Goal: Task Accomplishment & Management: Manage account settings

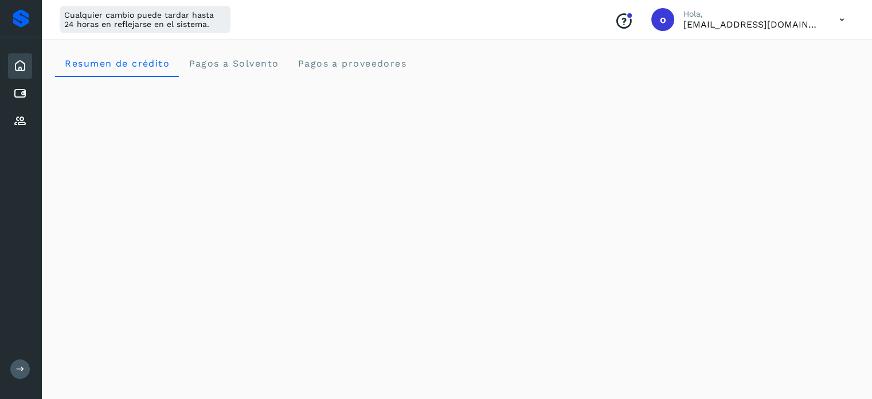
click at [25, 69] on icon at bounding box center [20, 66] width 14 height 14
click at [17, 96] on icon at bounding box center [20, 94] width 14 height 14
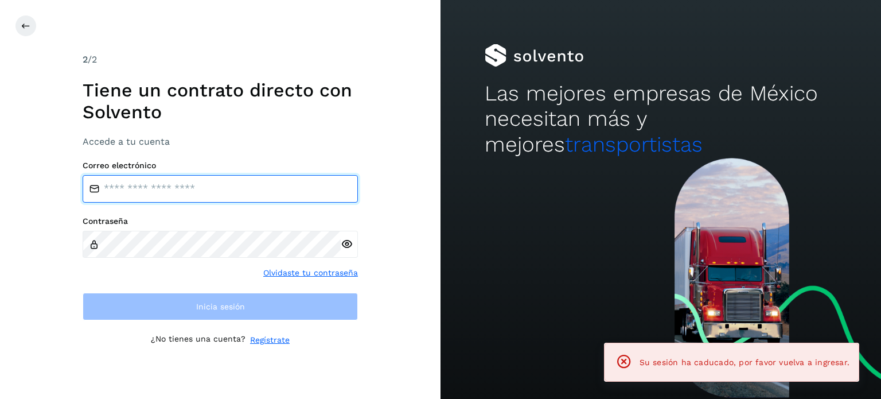
type input "**********"
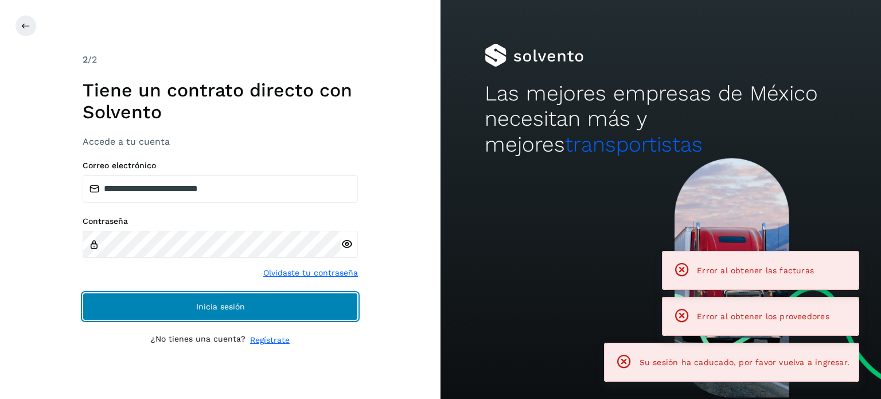
click at [242, 308] on span "Inicia sesión" at bounding box center [220, 306] width 49 height 8
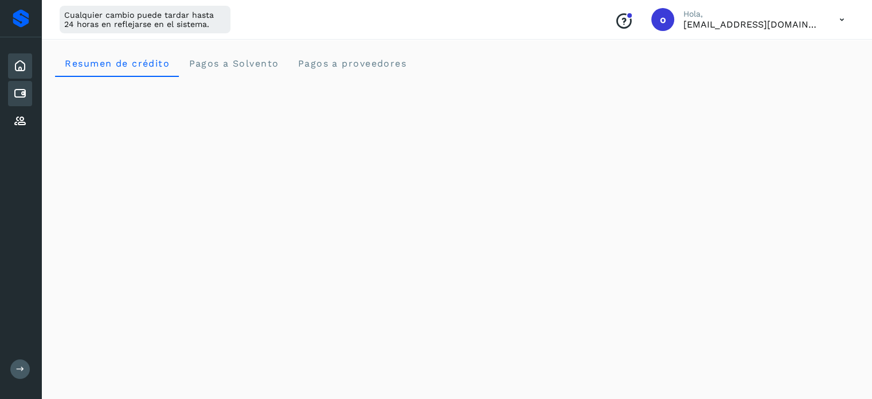
click at [26, 98] on icon at bounding box center [20, 94] width 14 height 14
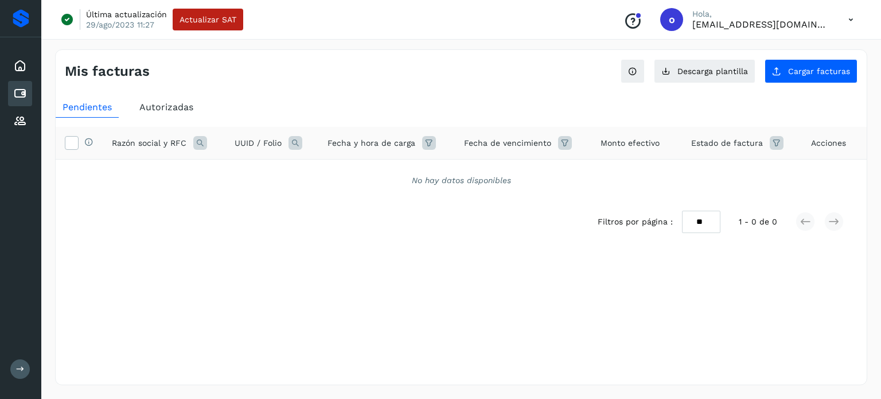
click at [162, 113] on div "Autorizadas" at bounding box center [166, 107] width 68 height 21
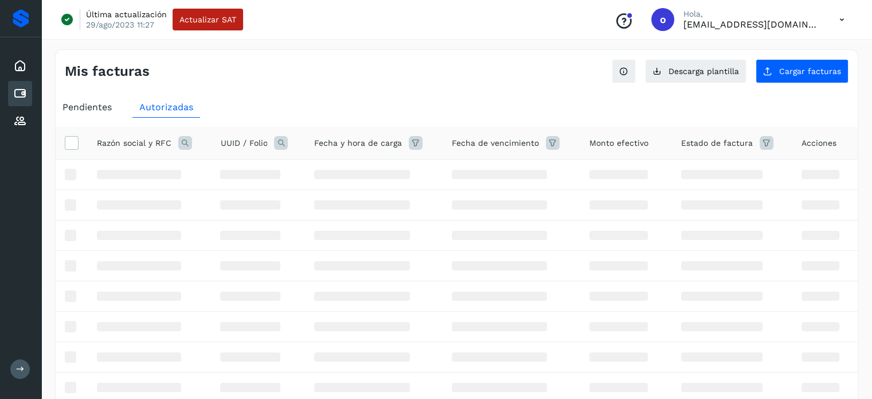
click at [186, 142] on icon at bounding box center [185, 143] width 14 height 14
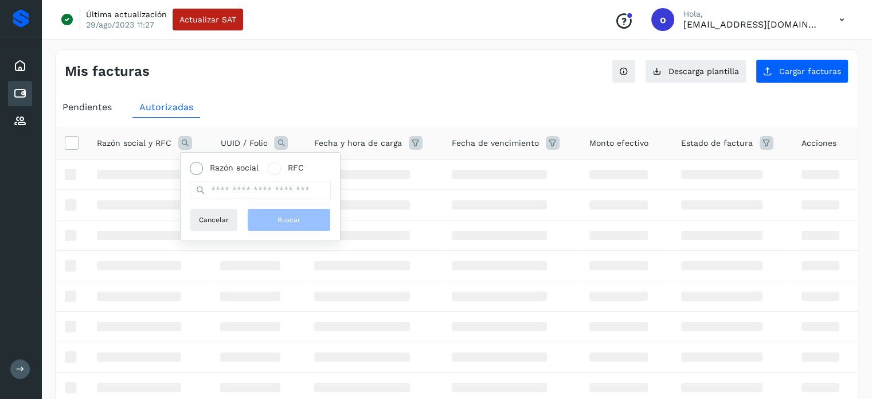
drag, startPoint x: 201, startPoint y: 164, endPoint x: 210, endPoint y: 174, distance: 13.8
click at [200, 164] on span at bounding box center [196, 168] width 13 height 13
click at [226, 194] on input "text" at bounding box center [260, 190] width 141 height 18
type input "*****"
click at [272, 213] on button "Buscar" at bounding box center [289, 219] width 84 height 23
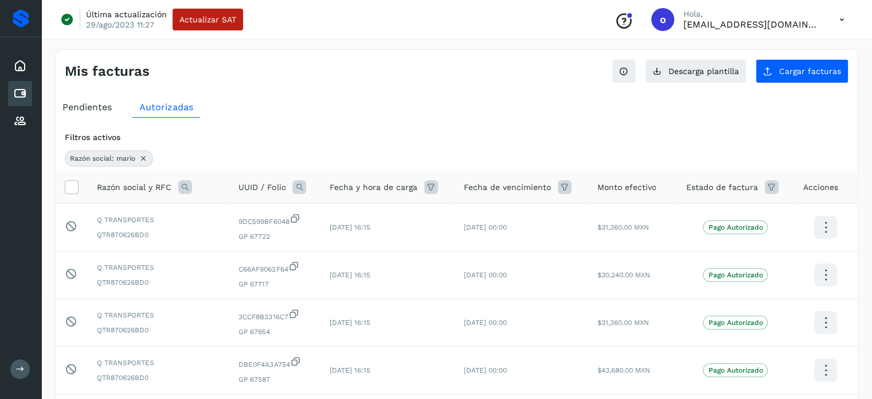
click at [188, 183] on icon at bounding box center [185, 187] width 14 height 14
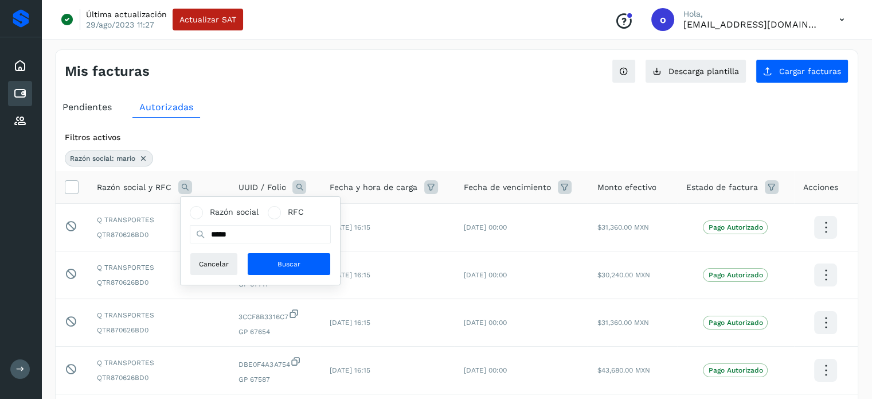
click at [296, 127] on div "Filtros activos Razón social: mario" at bounding box center [457, 149] width 802 height 44
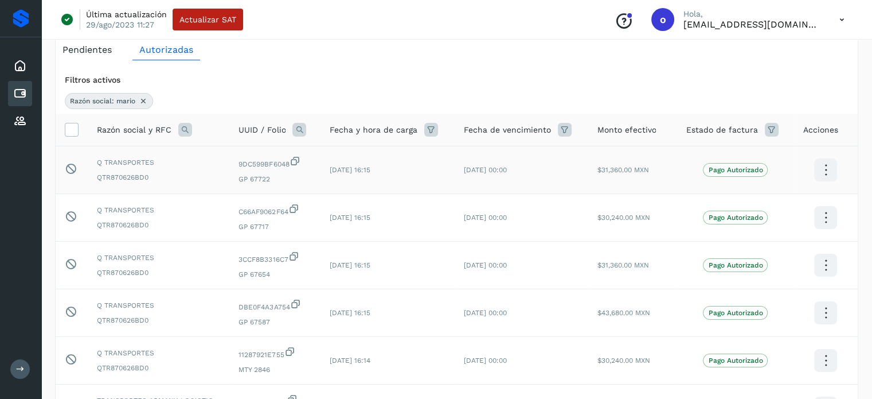
scroll to position [57, 0]
click at [181, 124] on icon at bounding box center [185, 130] width 14 height 14
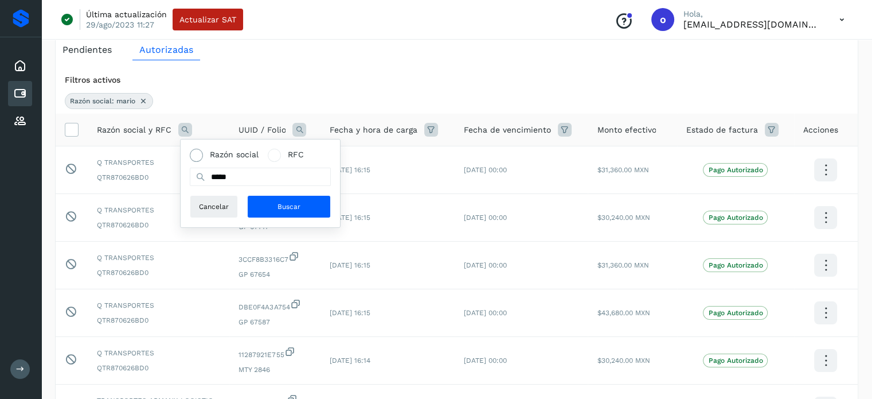
click at [204, 153] on label "Razón social" at bounding box center [224, 155] width 69 height 12
click at [268, 204] on button "Buscar" at bounding box center [289, 206] width 84 height 23
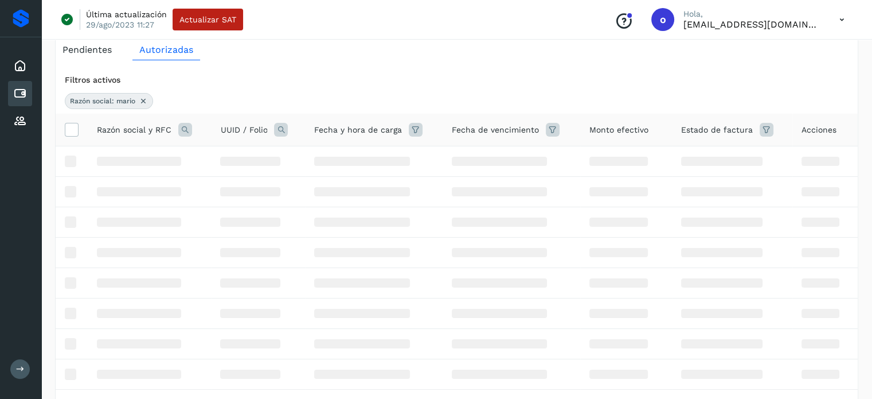
scroll to position [44, 0]
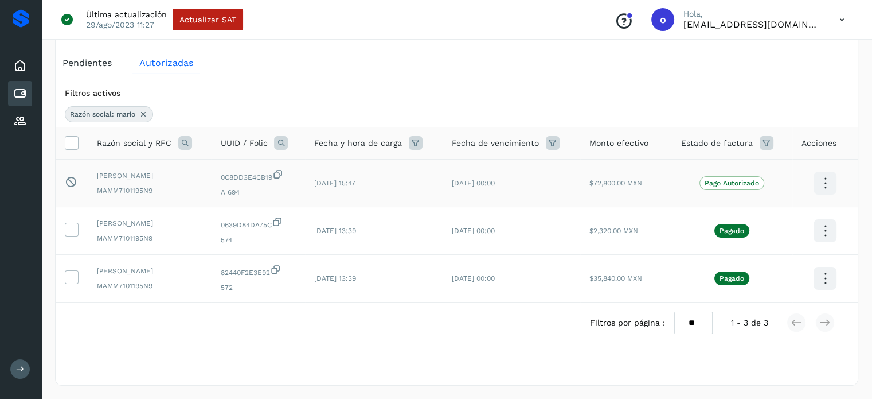
click at [430, 188] on td "[DATE] 15:47" at bounding box center [374, 183] width 138 height 48
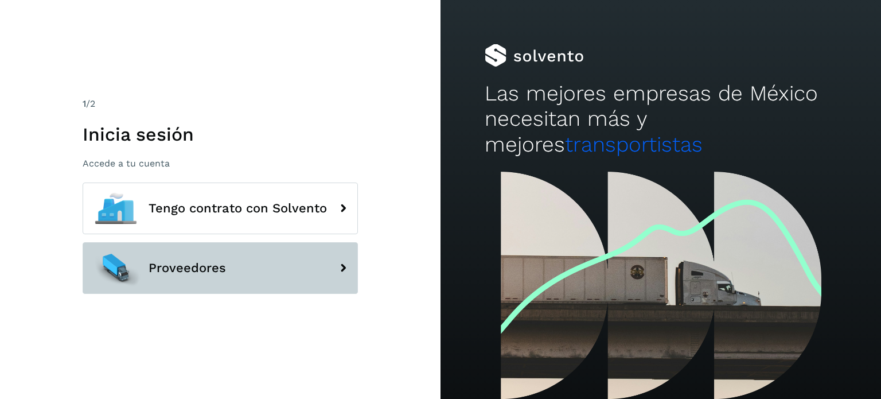
click at [174, 279] on button "Proveedores" at bounding box center [220, 268] width 275 height 52
click at [284, 275] on button "Proveedores" at bounding box center [220, 268] width 275 height 52
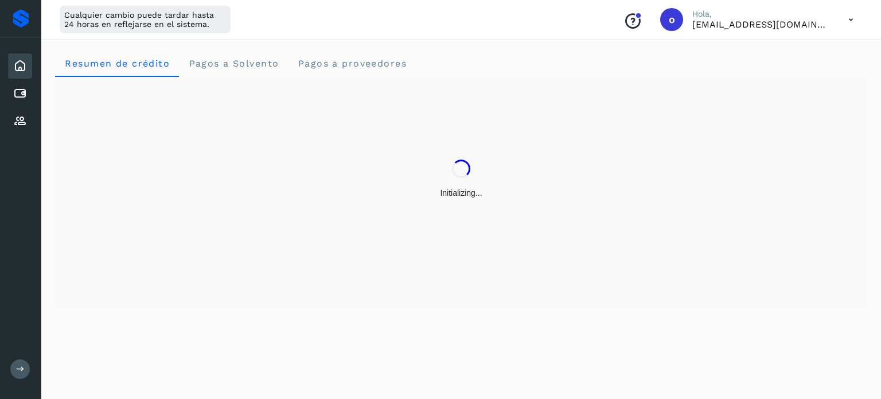
click at [859, 25] on icon at bounding box center [851, 20] width 24 height 24
click at [801, 72] on div "Cerrar sesión" at bounding box center [793, 74] width 136 height 22
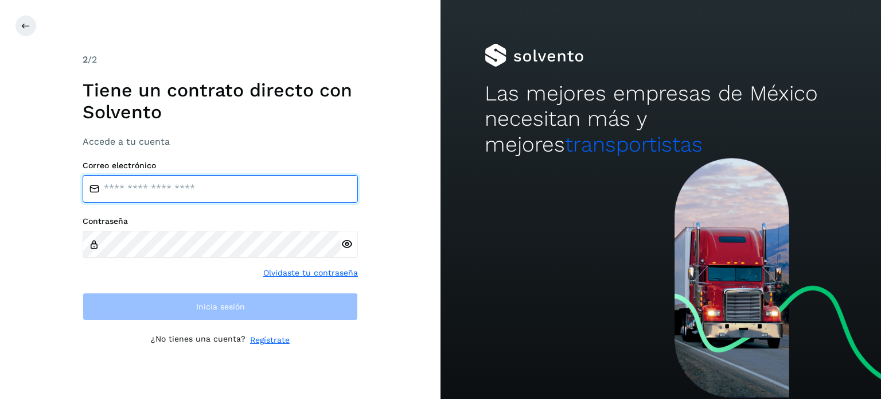
type input "**********"
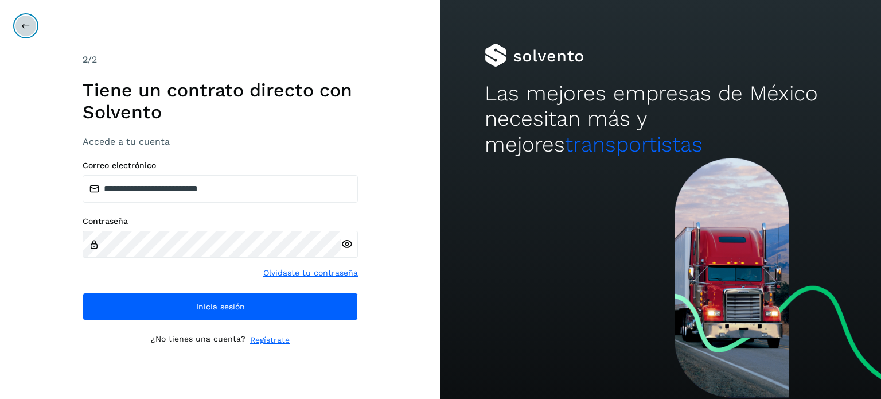
click at [24, 25] on icon at bounding box center [25, 25] width 9 height 9
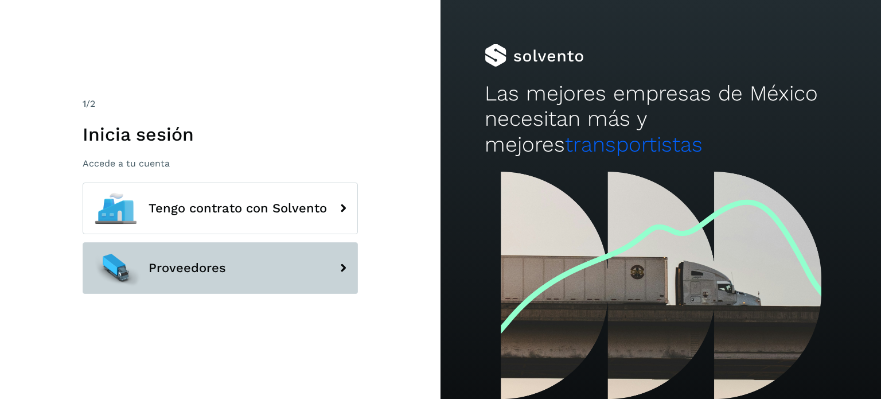
click at [202, 277] on button "Proveedores" at bounding box center [220, 268] width 275 height 52
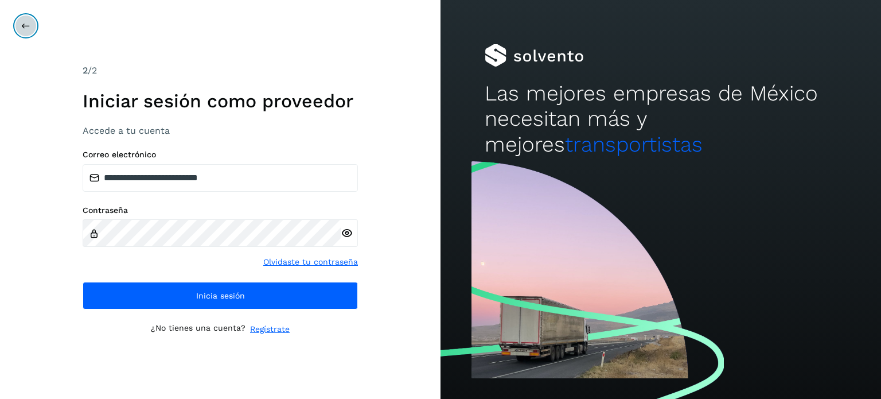
click at [30, 25] on button at bounding box center [26, 26] width 22 height 22
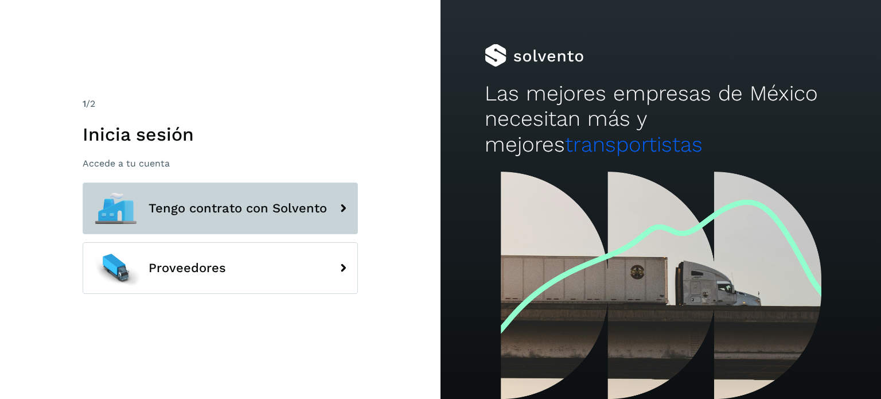
click at [222, 209] on span "Tengo contrato con Solvento" at bounding box center [238, 208] width 178 height 14
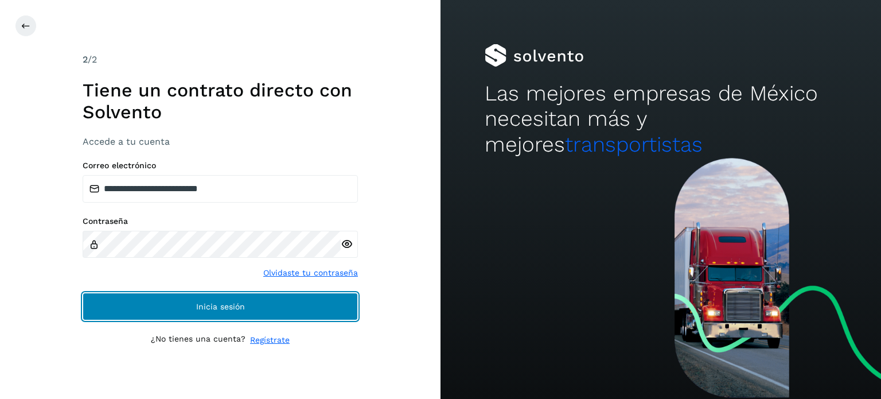
click at [237, 309] on span "Inicia sesión" at bounding box center [220, 306] width 49 height 8
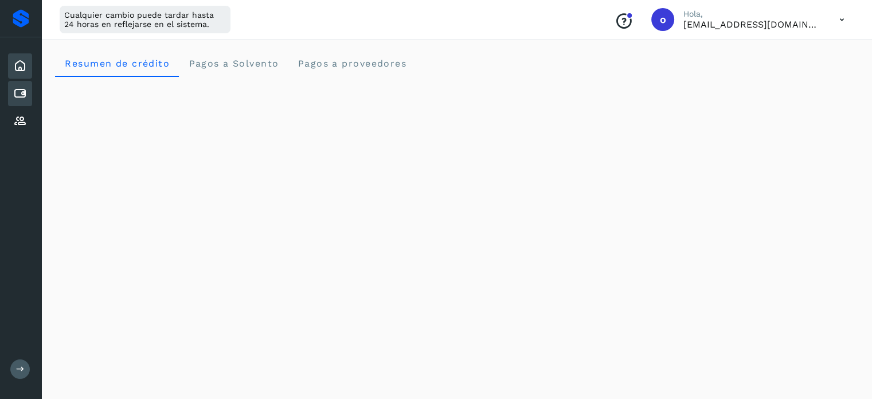
click at [17, 96] on icon at bounding box center [20, 94] width 14 height 14
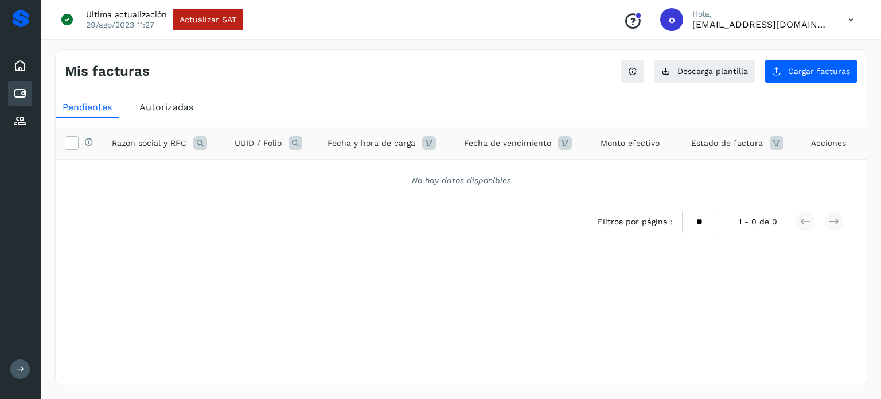
click at [171, 100] on div "Autorizadas" at bounding box center [166, 107] width 68 height 21
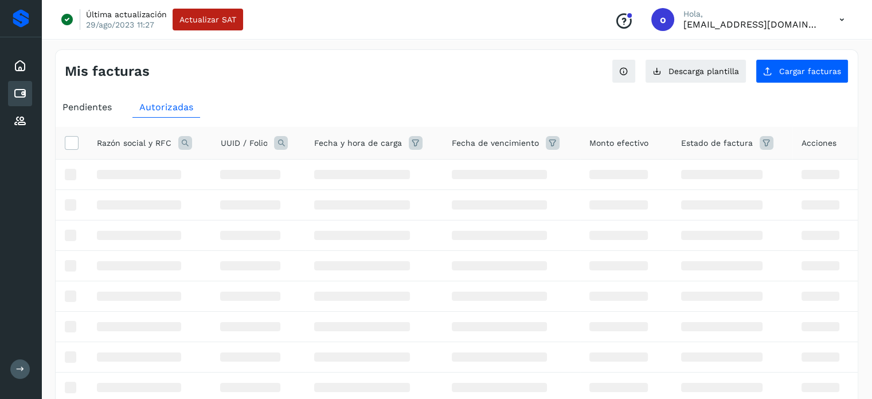
click at [179, 105] on span "Autorizadas" at bounding box center [166, 107] width 54 height 11
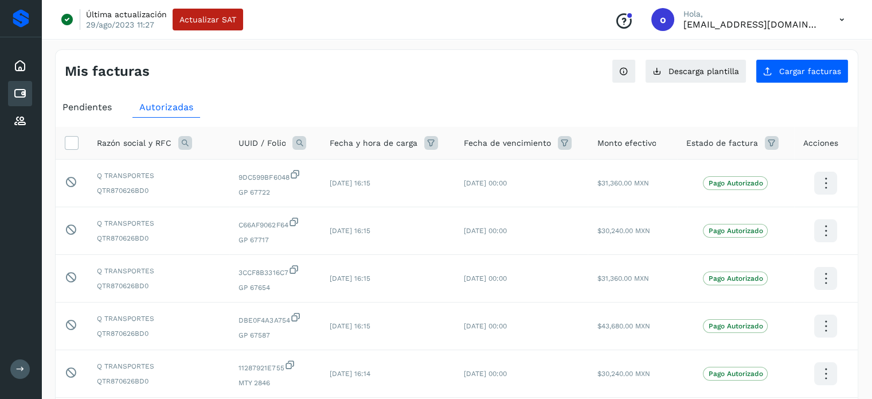
click at [181, 146] on icon at bounding box center [185, 143] width 14 height 14
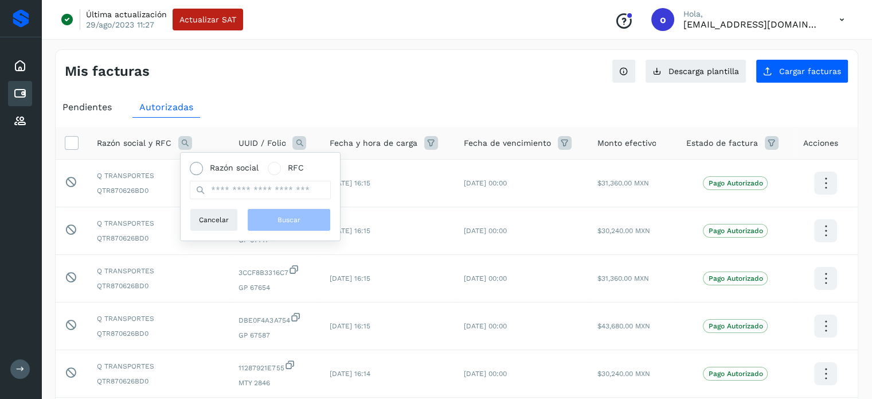
click at [227, 169] on span "Razón social" at bounding box center [234, 168] width 49 height 12
click at [227, 193] on input "text" at bounding box center [260, 190] width 141 height 18
type input "***"
click at [268, 216] on button "Buscar" at bounding box center [289, 219] width 84 height 23
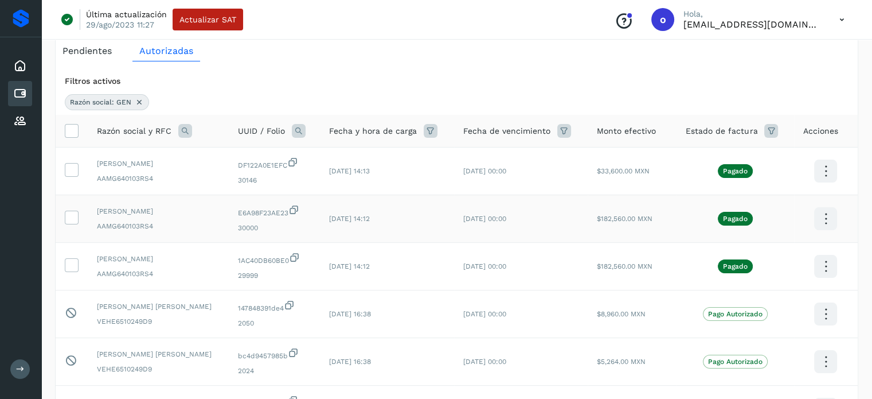
scroll to position [57, 0]
click at [657, 61] on div "Filtros activos Razón social: GEN Razón social y RFC UUID / Folio Fecha y hora …" at bounding box center [457, 380] width 802 height 640
click at [663, 88] on div "Filtros activos Razón social: GEN" at bounding box center [457, 91] width 802 height 44
click at [25, 96] on icon at bounding box center [20, 94] width 14 height 14
click at [28, 66] on div "Inicio" at bounding box center [20, 65] width 24 height 25
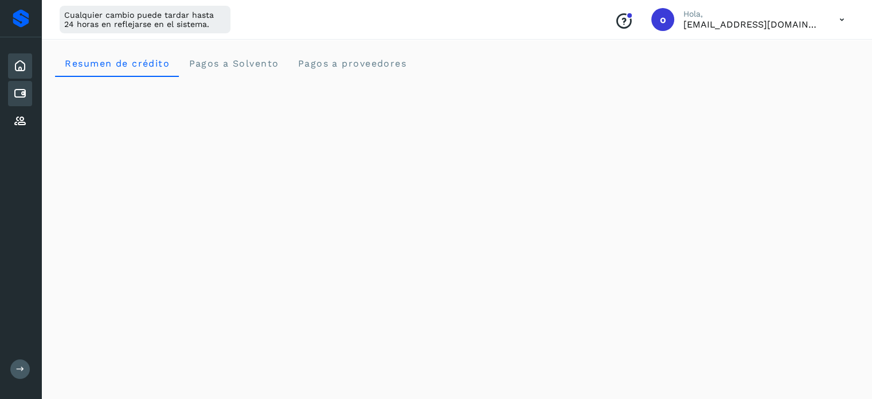
click at [18, 94] on icon at bounding box center [20, 94] width 14 height 14
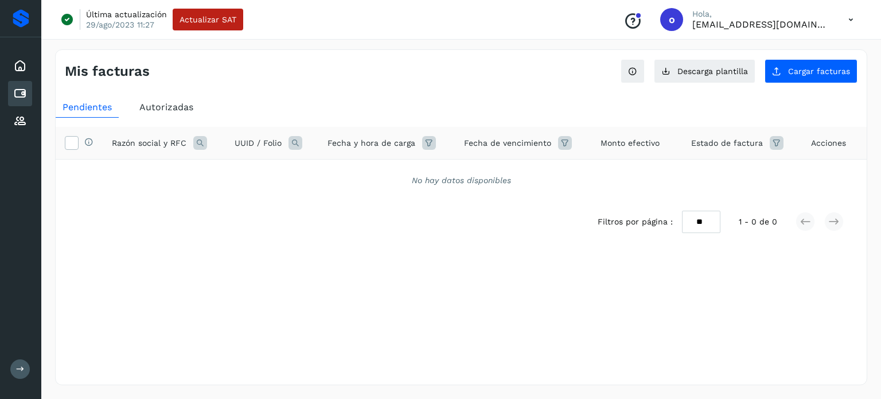
click at [700, 259] on div "Selecciona una fecha" at bounding box center [461, 251] width 811 height 19
click at [810, 64] on button "Cargar facturas" at bounding box center [810, 71] width 93 height 24
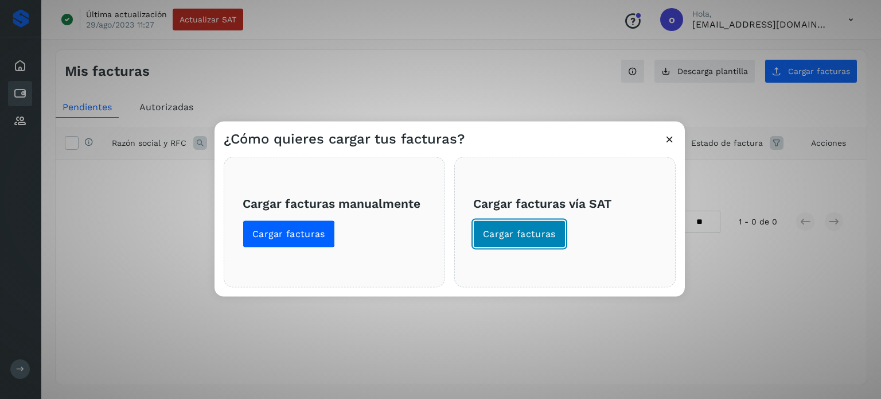
click at [532, 221] on button "Cargar facturas" at bounding box center [519, 234] width 92 height 28
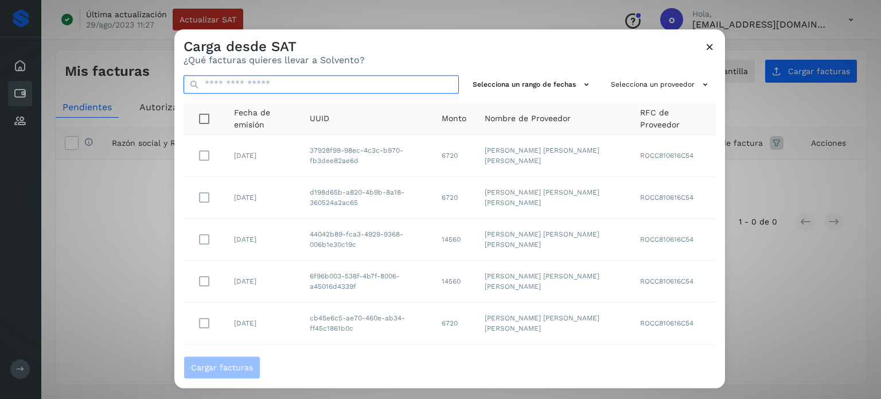
click at [298, 88] on input "text" at bounding box center [321, 84] width 275 height 18
paste input "**********"
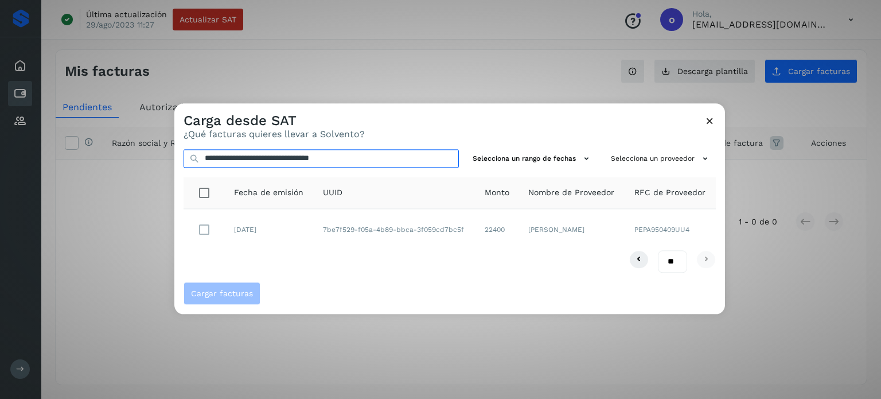
type input "**********"
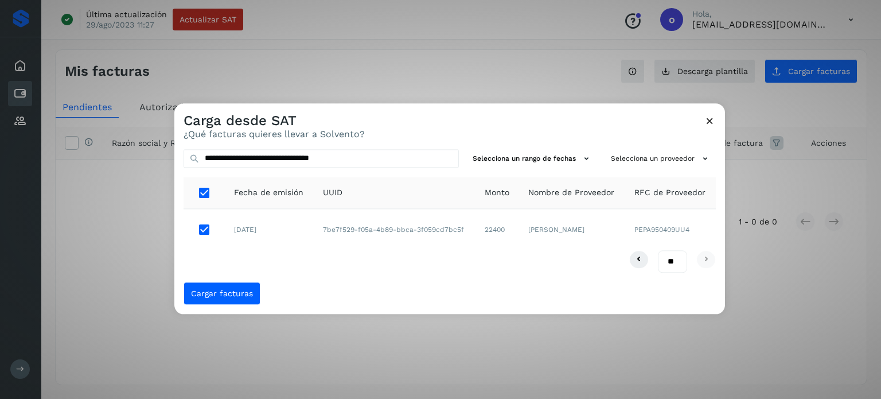
click at [225, 306] on div "Cargar facturas" at bounding box center [449, 298] width 551 height 32
click at [224, 291] on span "Cargar facturas" at bounding box center [222, 293] width 62 height 8
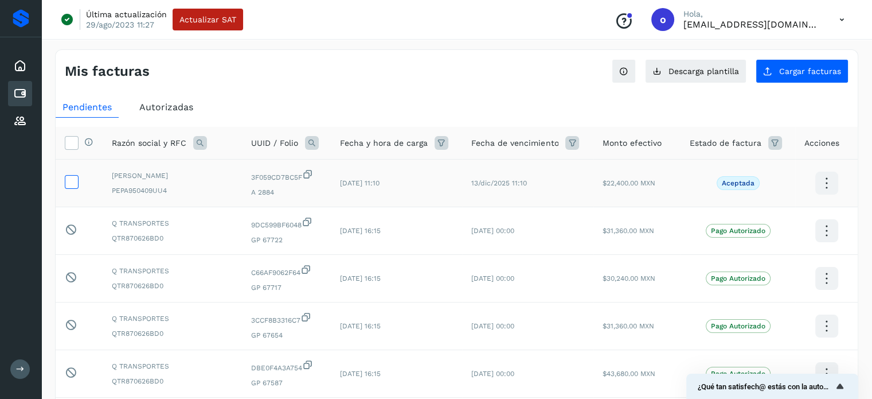
click at [65, 183] on icon at bounding box center [71, 181] width 12 height 12
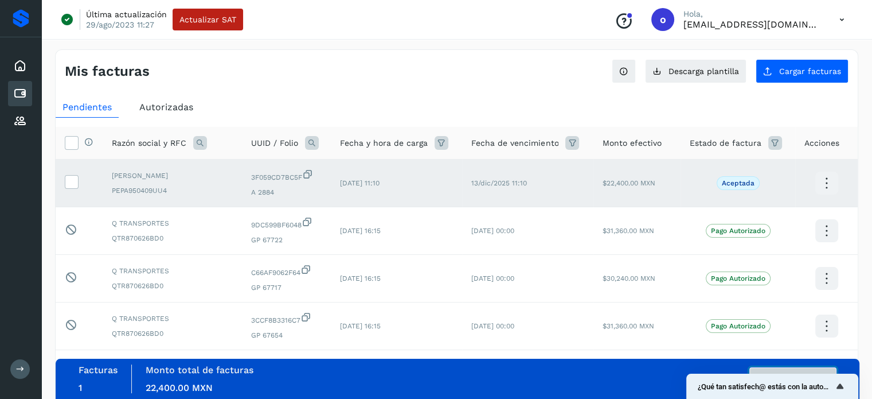
click at [780, 367] on button "Autorizar facturas" at bounding box center [793, 378] width 87 height 23
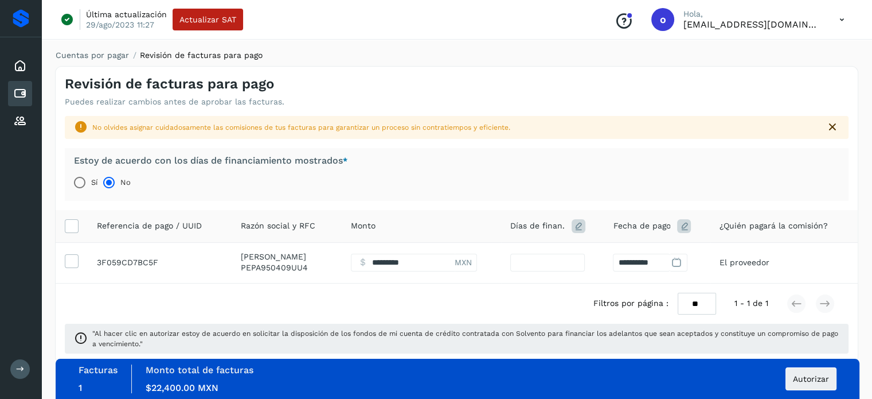
click at [682, 260] on icon at bounding box center [676, 262] width 12 height 12
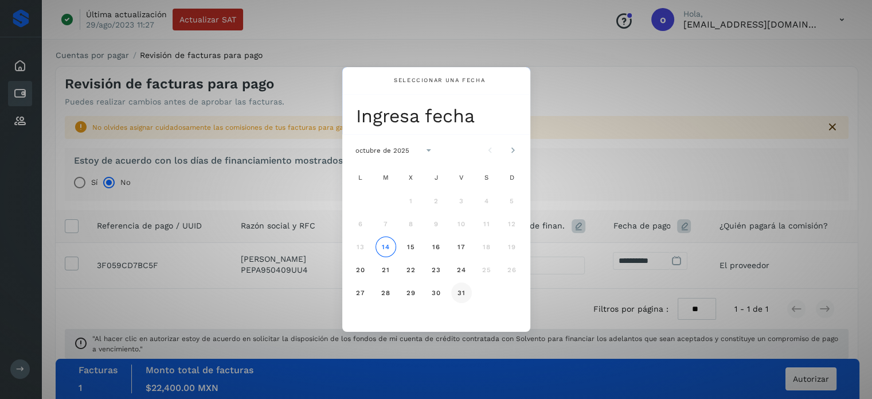
click at [462, 298] on button "31" at bounding box center [461, 292] width 21 height 21
type input "**"
type input "**********"
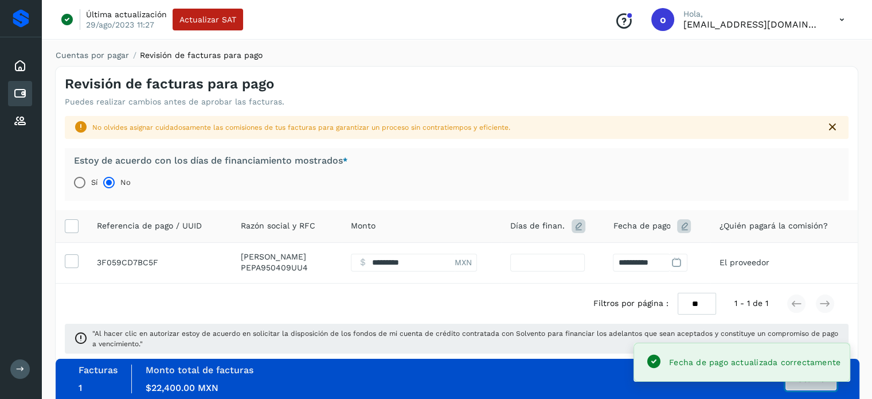
click at [813, 388] on button "Autorizar" at bounding box center [811, 378] width 51 height 23
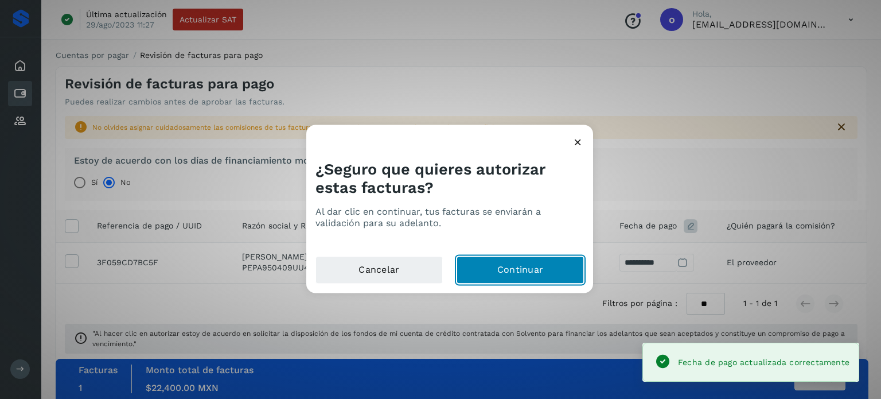
click at [505, 279] on button "Continuar" at bounding box center [519, 270] width 127 height 28
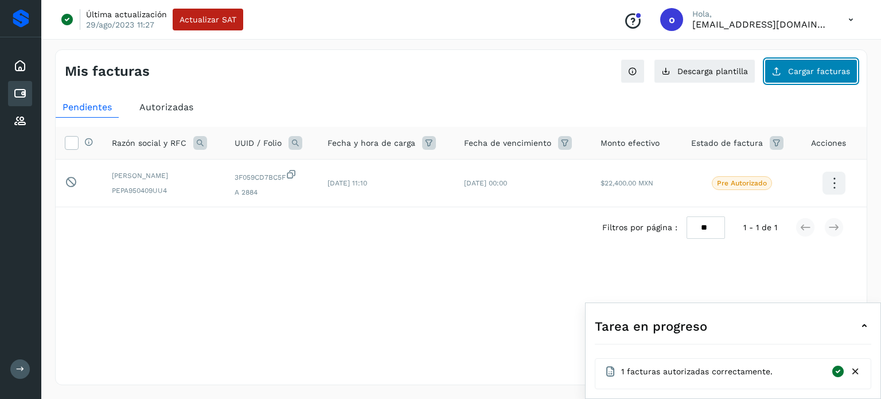
click at [795, 67] on span "Cargar facturas" at bounding box center [819, 71] width 62 height 8
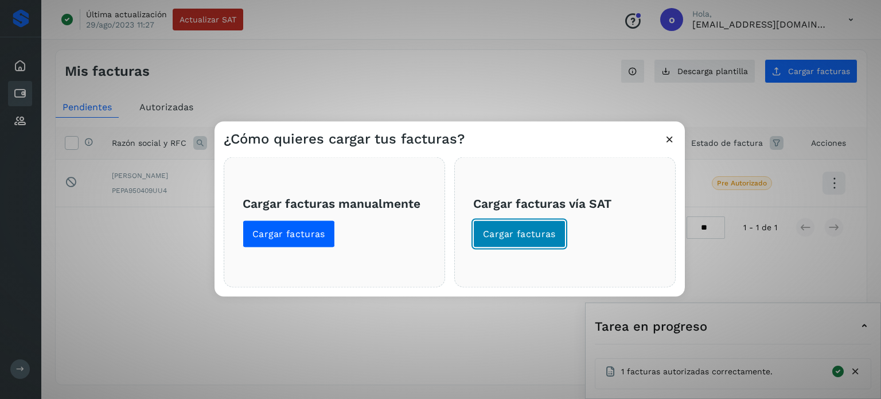
click at [530, 242] on button "Cargar facturas" at bounding box center [519, 234] width 92 height 28
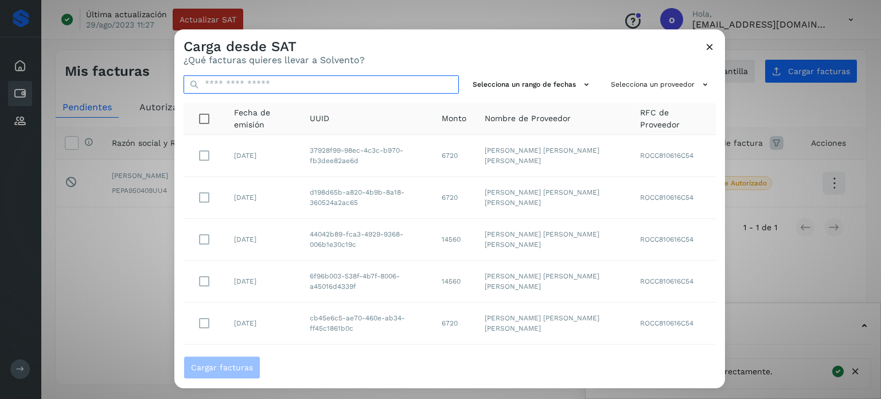
click at [273, 77] on input "text" at bounding box center [321, 84] width 275 height 18
paste input "**********"
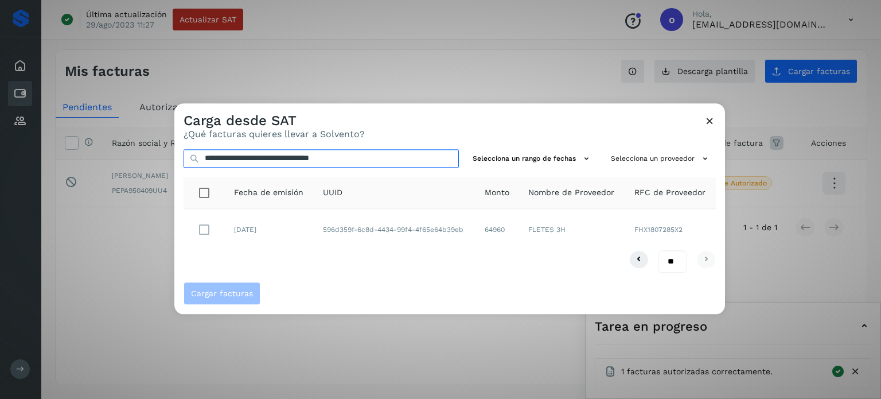
type input "**********"
click at [196, 243] on td at bounding box center [204, 229] width 41 height 41
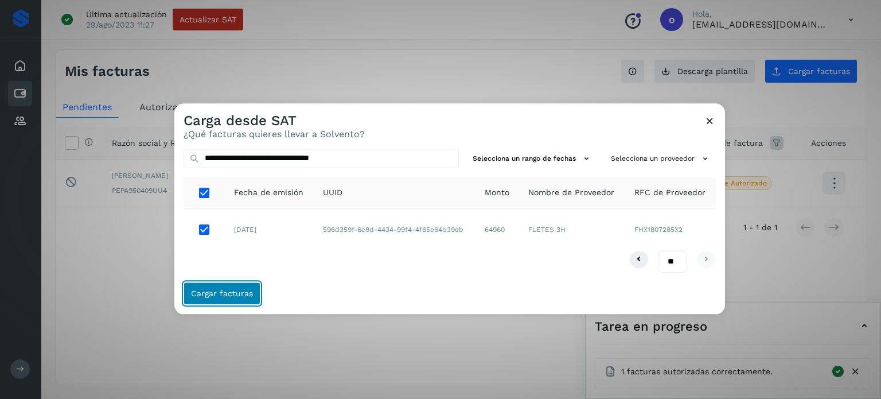
click at [218, 295] on span "Cargar facturas" at bounding box center [222, 293] width 62 height 8
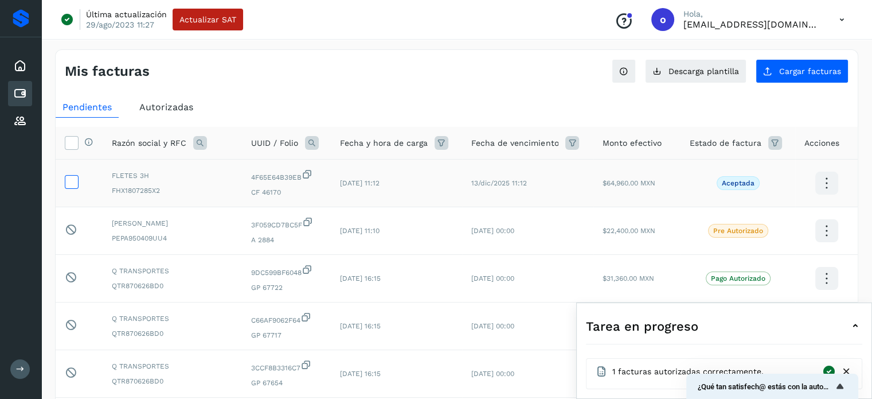
click at [71, 179] on icon at bounding box center [71, 181] width 12 height 12
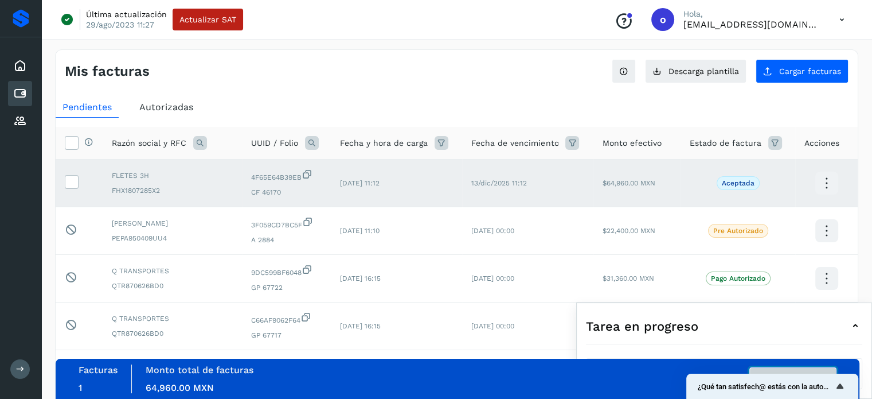
click at [778, 368] on button "Autorizar facturas" at bounding box center [793, 378] width 87 height 23
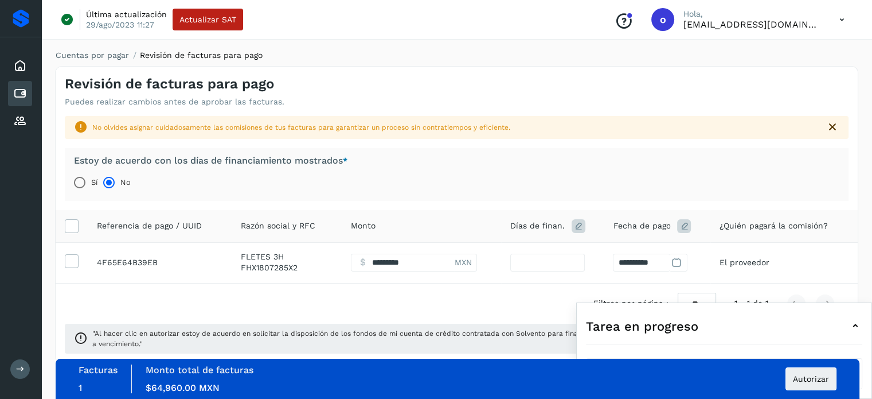
click at [676, 261] on icon at bounding box center [676, 262] width 12 height 12
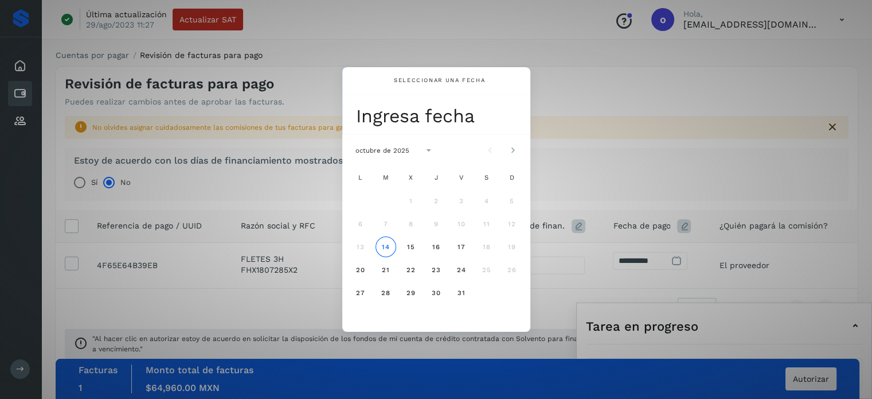
click at [459, 245] on span "17" at bounding box center [461, 247] width 9 height 8
type input "*"
type input "**********"
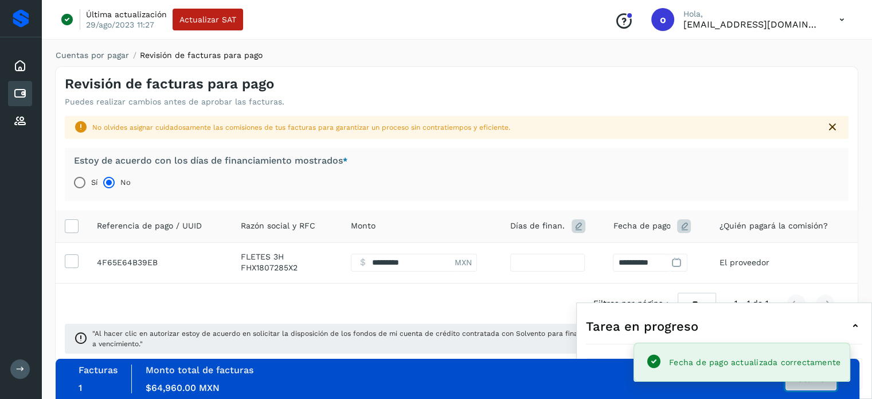
click at [809, 385] on button "Autorizar" at bounding box center [811, 378] width 51 height 23
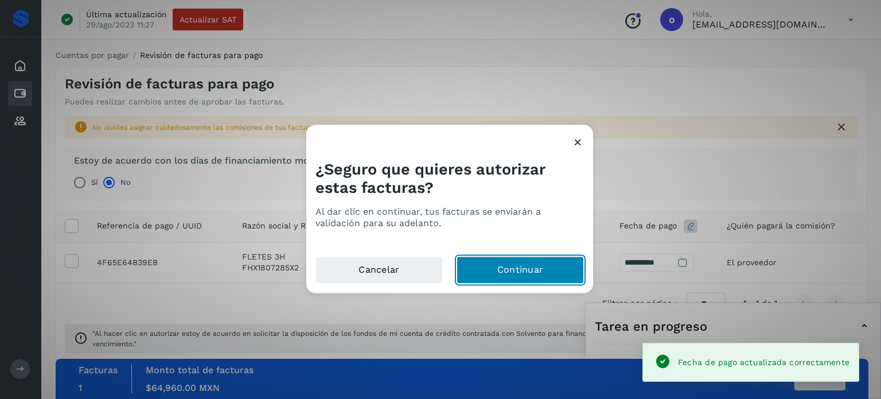
click at [541, 274] on button "Continuar" at bounding box center [519, 270] width 127 height 28
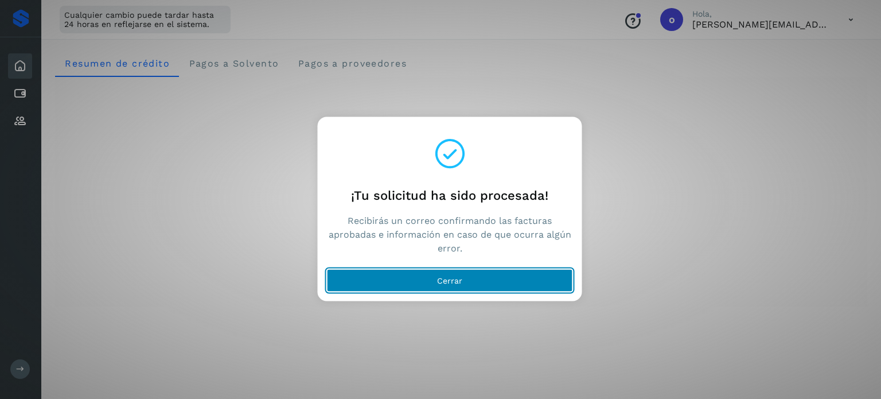
click at [463, 279] on button "Cerrar" at bounding box center [450, 279] width 246 height 23
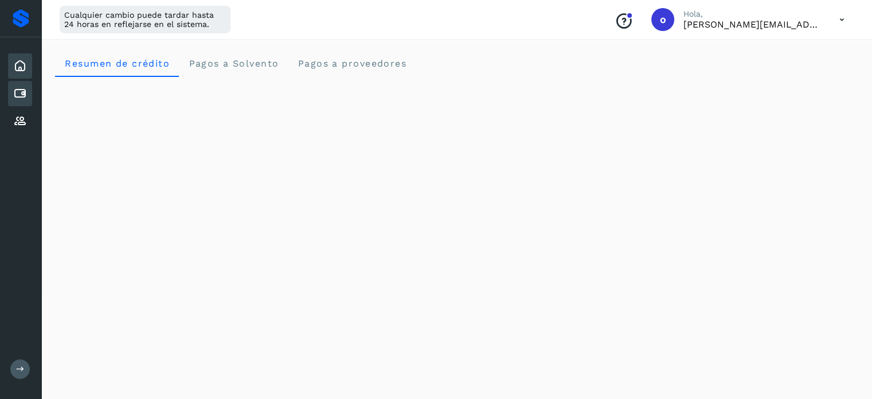
click at [19, 93] on icon at bounding box center [20, 94] width 14 height 14
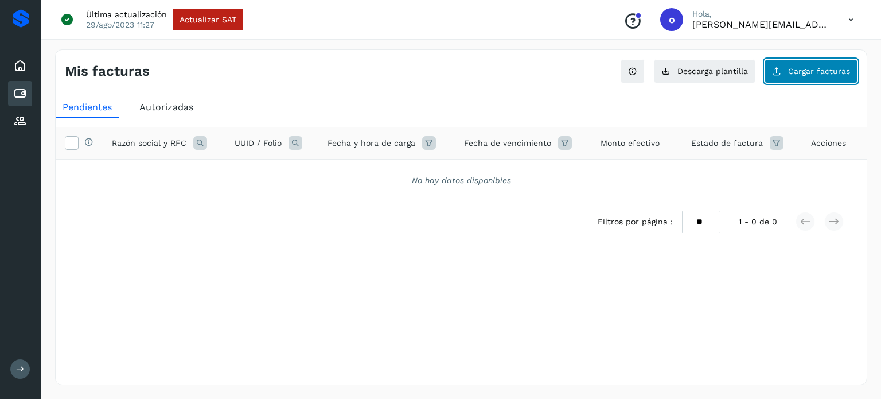
click at [799, 64] on button "Cargar facturas" at bounding box center [810, 71] width 93 height 24
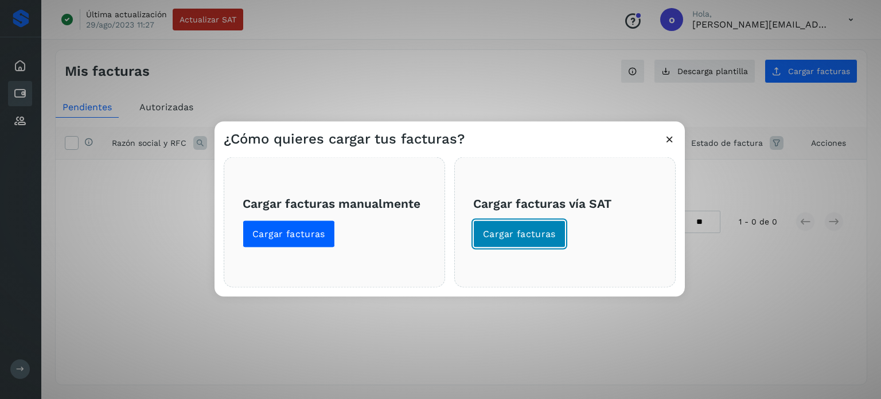
click at [534, 234] on span "Cargar facturas" at bounding box center [519, 233] width 73 height 13
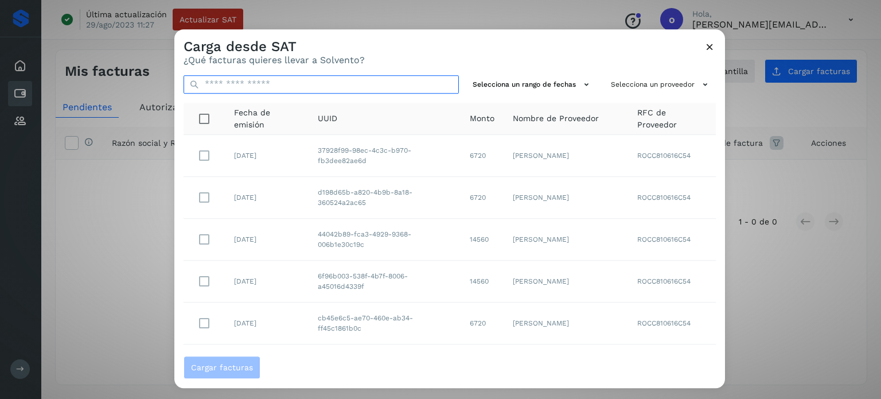
click at [268, 84] on input "text" at bounding box center [321, 84] width 275 height 18
paste input "**********"
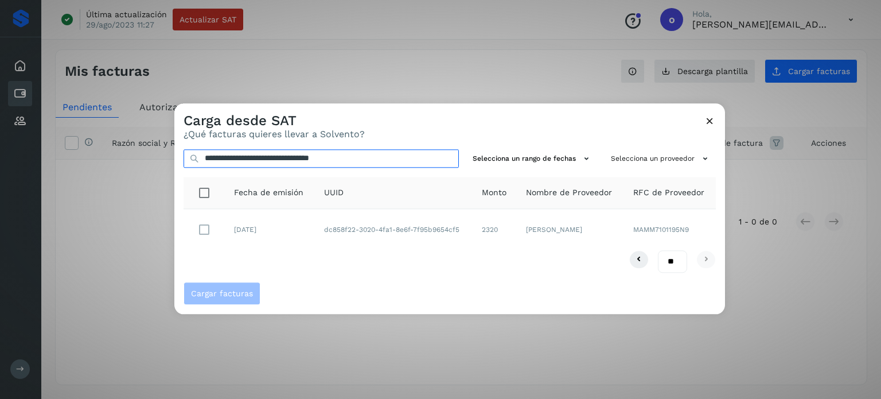
type input "**********"
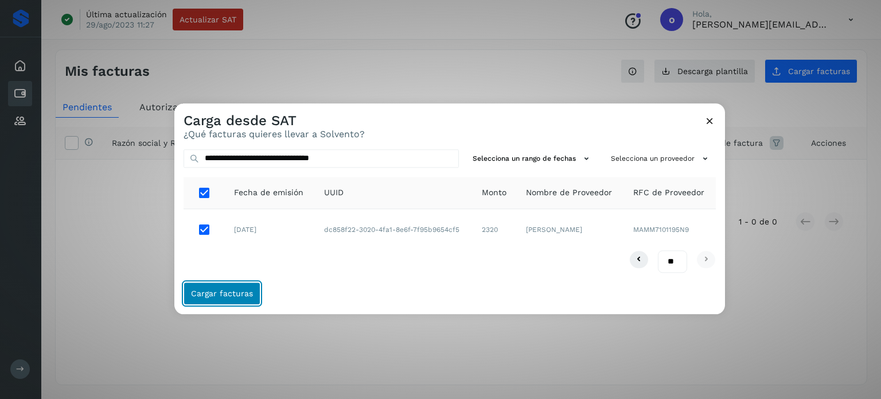
click at [215, 300] on button "Cargar facturas" at bounding box center [222, 293] width 77 height 23
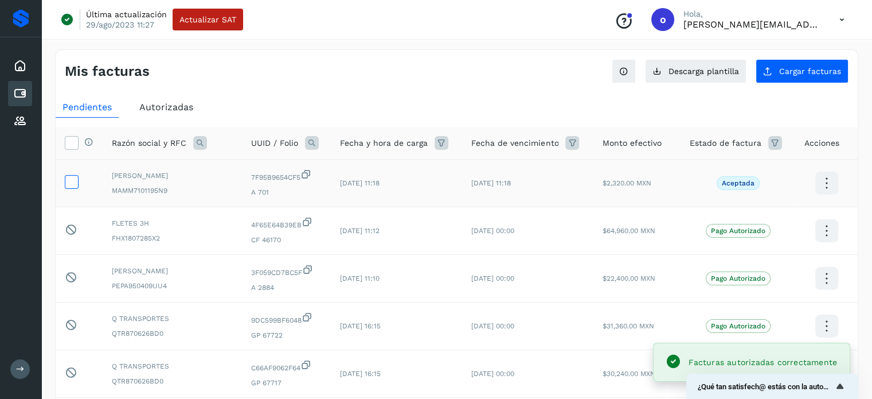
click at [76, 180] on icon at bounding box center [71, 181] width 12 height 12
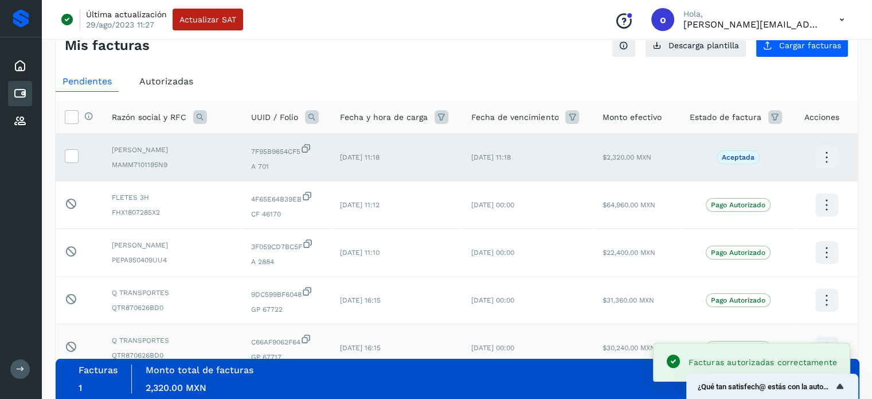
scroll to position [57, 0]
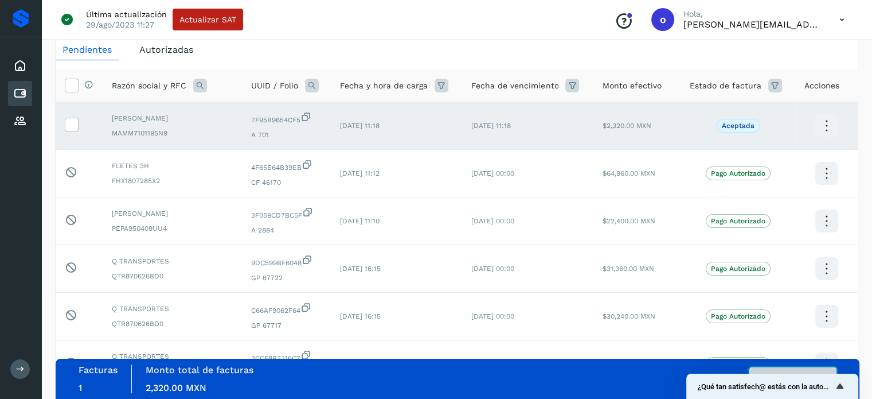
click at [773, 367] on button "Autorizar facturas" at bounding box center [793, 378] width 87 height 23
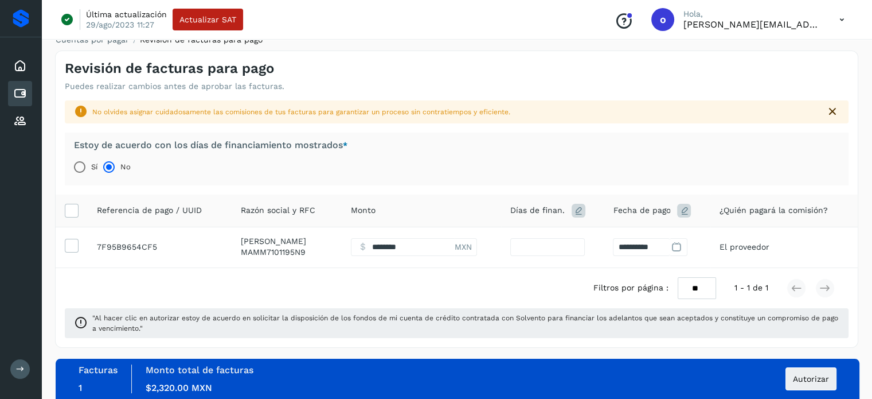
click at [681, 246] on icon at bounding box center [676, 247] width 12 height 12
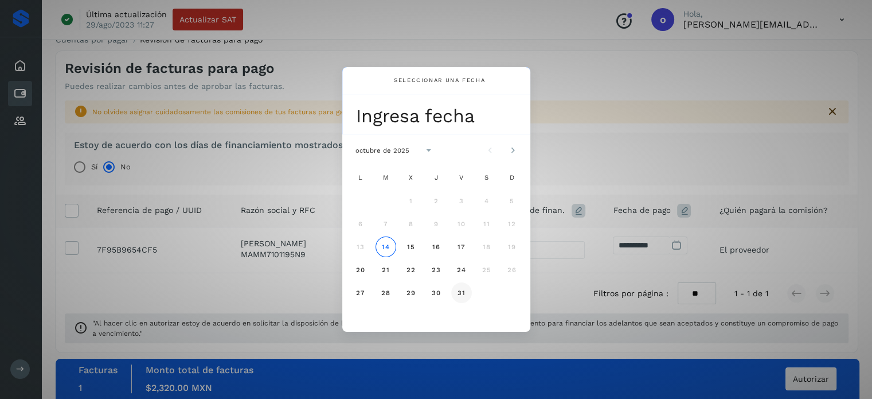
click at [462, 295] on span "31" at bounding box center [461, 292] width 9 height 8
type input "**"
type input "**********"
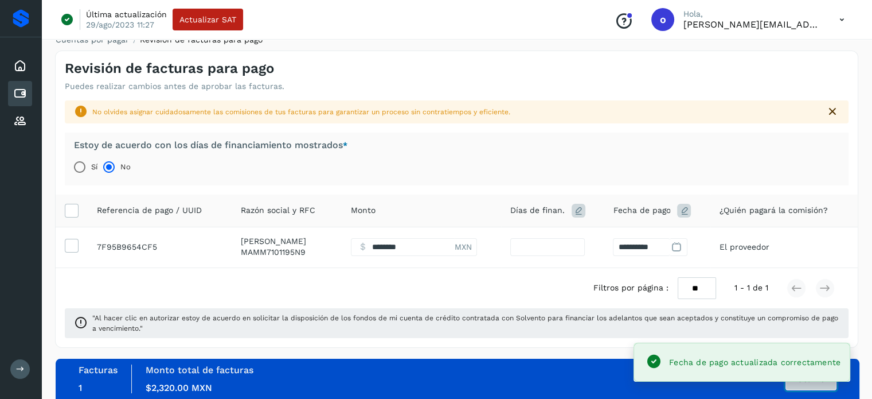
click at [795, 387] on button "Autorizar" at bounding box center [811, 378] width 51 height 23
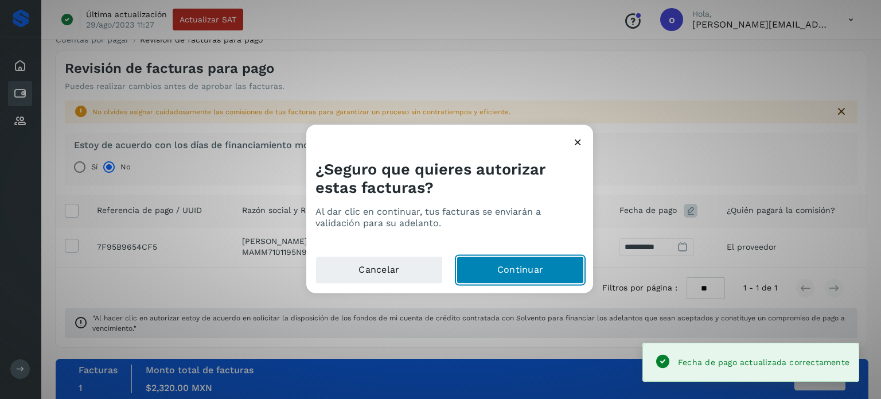
click at [542, 270] on button "Continuar" at bounding box center [519, 270] width 127 height 28
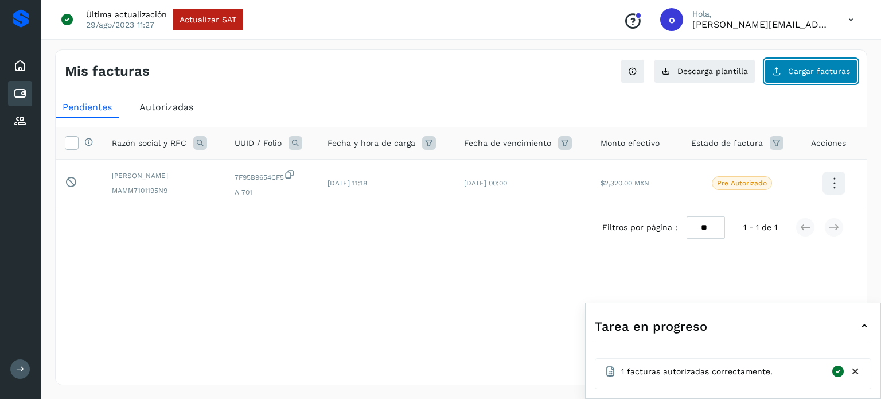
click at [826, 73] on span "Cargar facturas" at bounding box center [819, 71] width 62 height 8
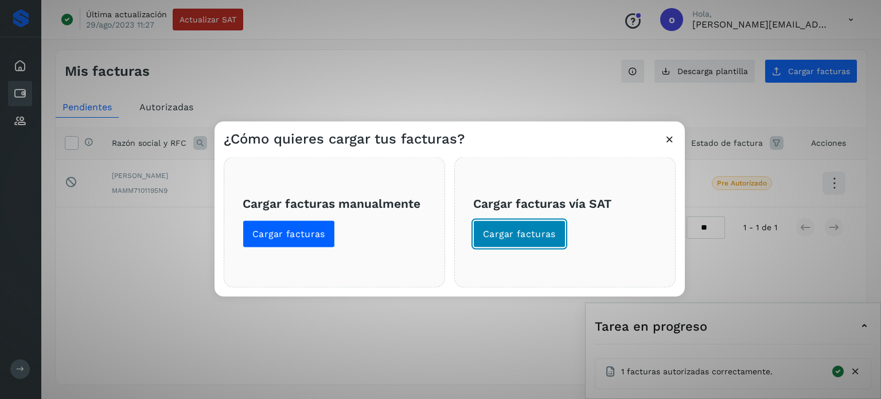
click at [507, 232] on span "Cargar facturas" at bounding box center [519, 233] width 73 height 13
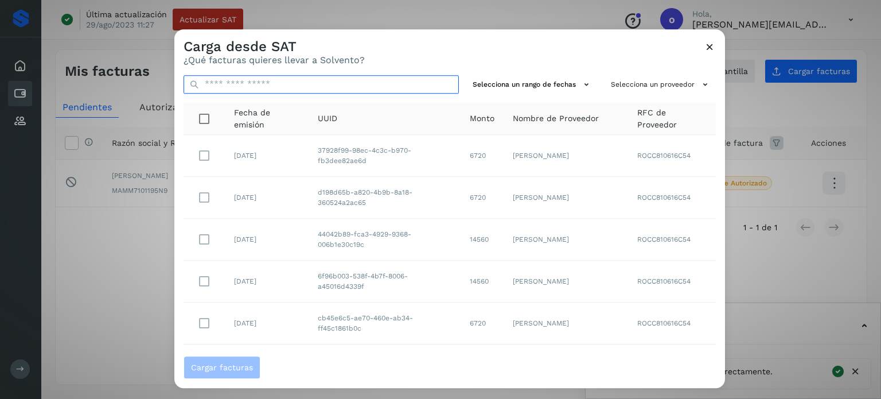
click at [298, 86] on input "text" at bounding box center [321, 84] width 275 height 18
paste input "**********"
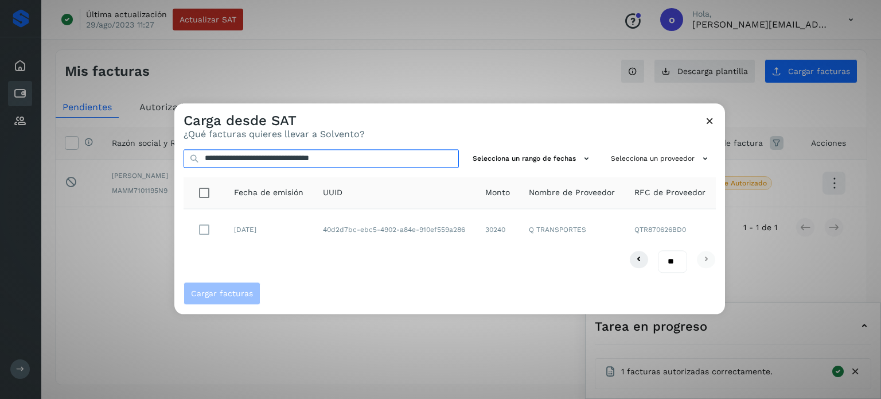
type input "**********"
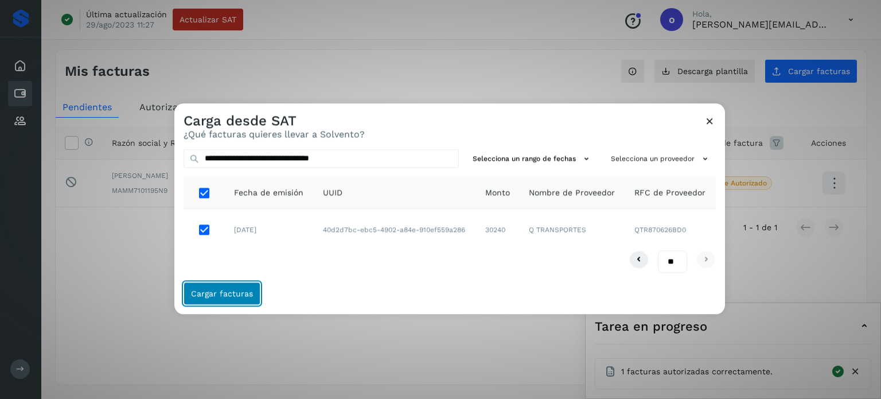
click at [211, 295] on span "Cargar facturas" at bounding box center [222, 293] width 62 height 8
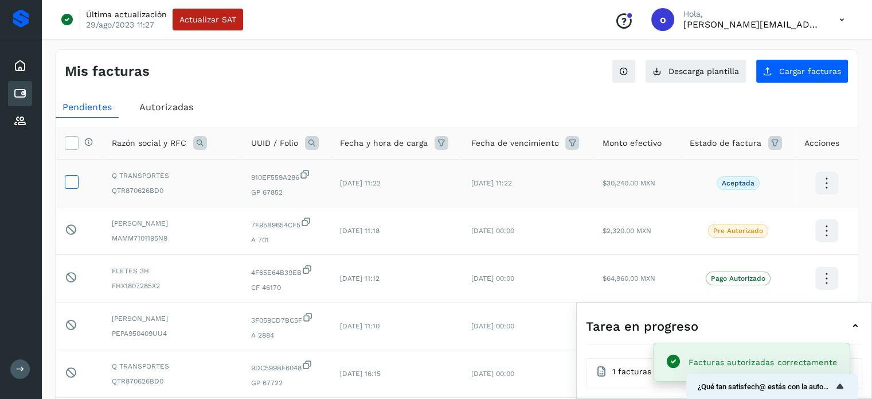
click at [74, 179] on icon at bounding box center [71, 181] width 12 height 12
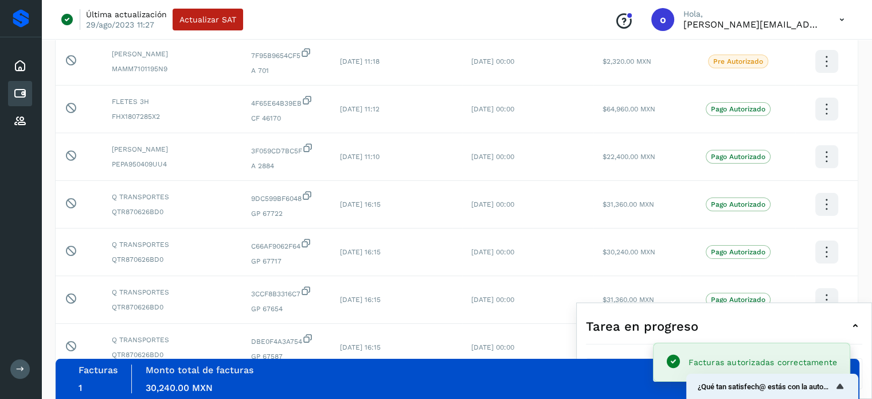
scroll to position [172, 0]
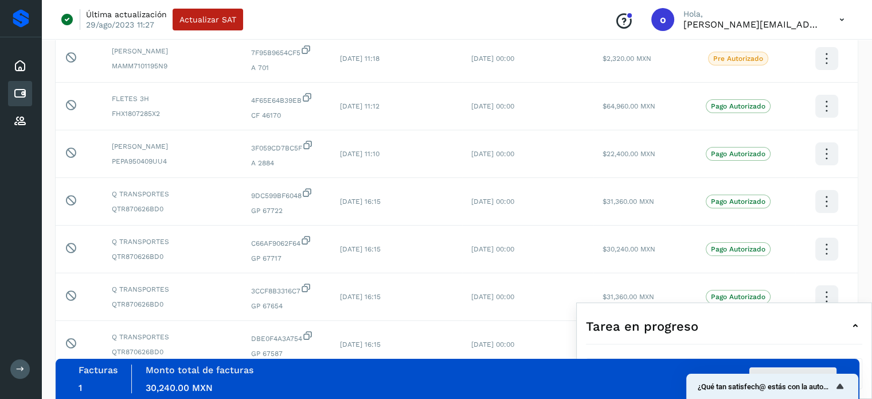
click at [807, 366] on div "Facturas 1 Monto total de facturas Monto total 30,240.00 MXN Autorizar facturas" at bounding box center [458, 378] width 758 height 29
click at [807, 370] on button "Autorizar facturas" at bounding box center [793, 378] width 87 height 23
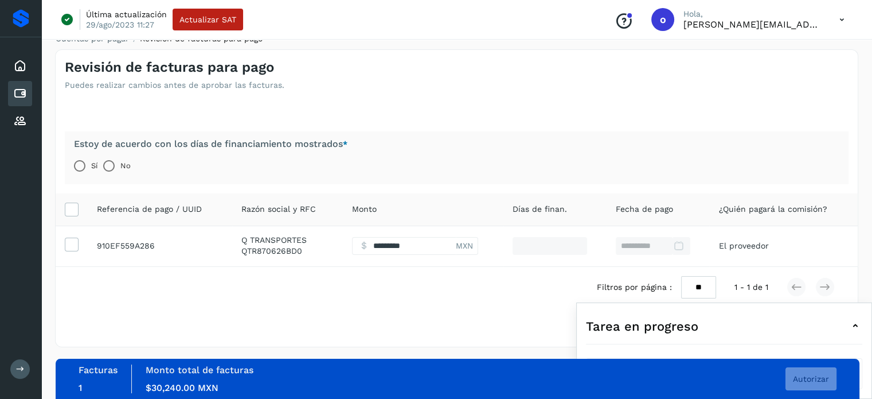
scroll to position [15, 0]
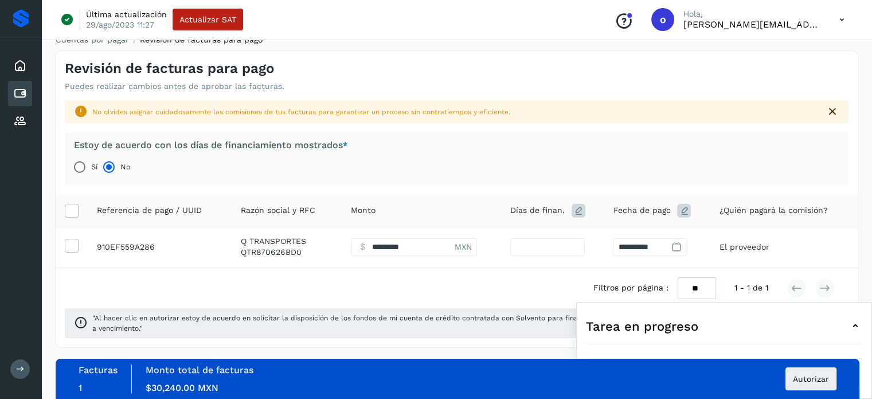
click at [675, 245] on icon at bounding box center [676, 247] width 12 height 12
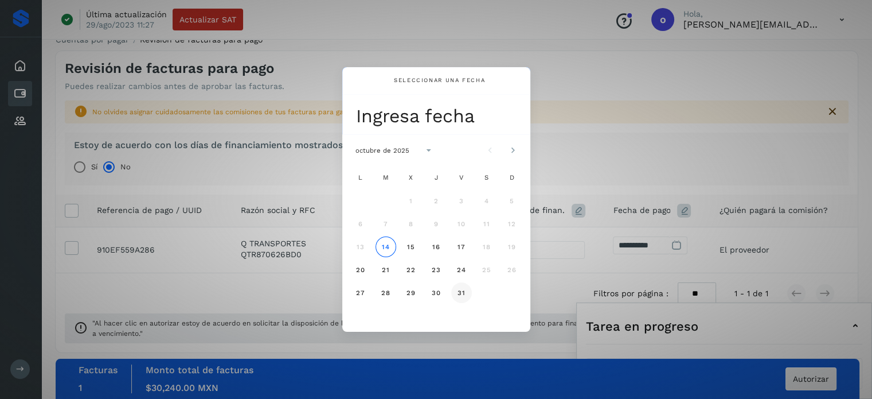
click at [458, 292] on span "31" at bounding box center [461, 292] width 9 height 8
type input "**"
type input "**********"
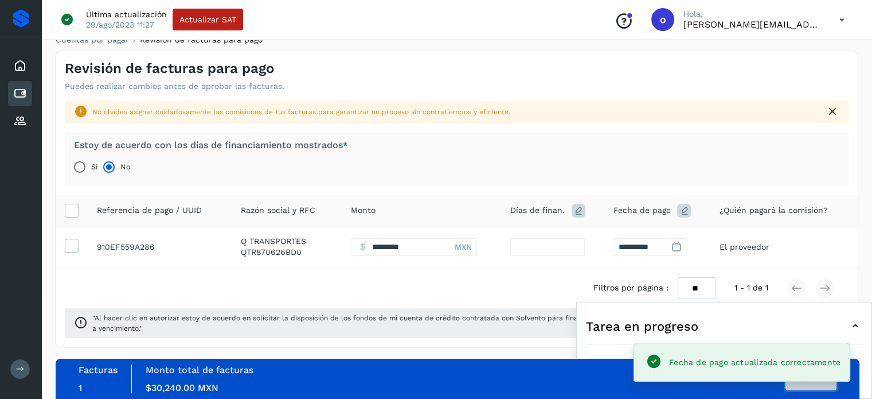
click at [806, 387] on button "Autorizar" at bounding box center [811, 378] width 51 height 23
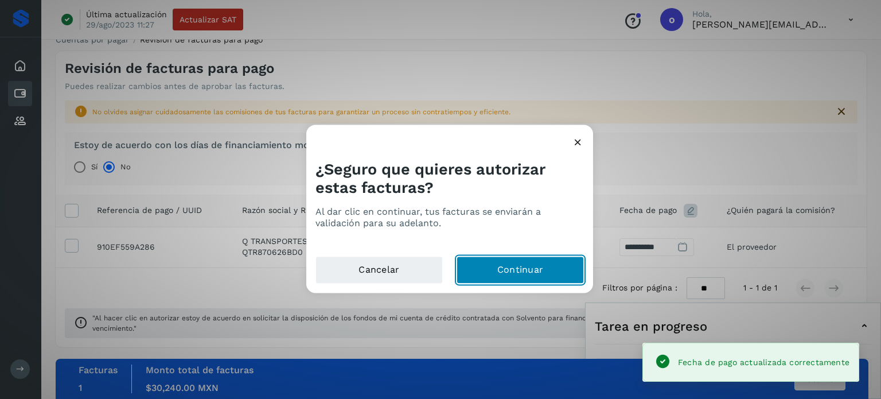
click at [550, 273] on button "Continuar" at bounding box center [519, 270] width 127 height 28
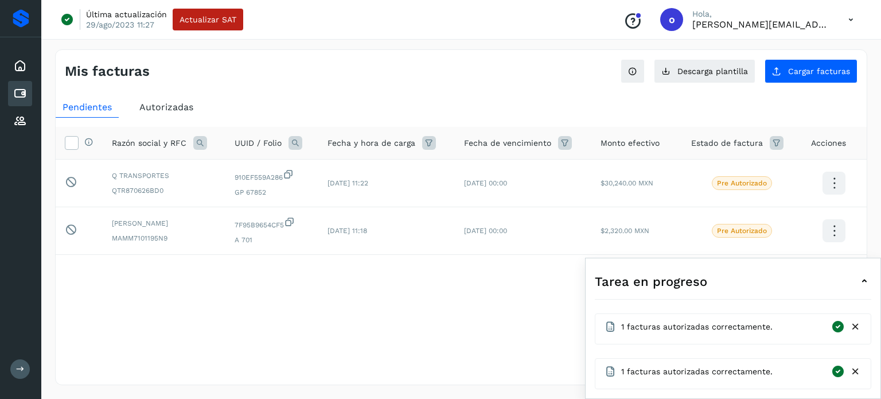
click at [493, 334] on div "Pendientes Autorizadas Selecciona todas las facturas disponibles para autorizac…" at bounding box center [461, 214] width 811 height 245
click at [866, 279] on icon at bounding box center [864, 281] width 14 height 14
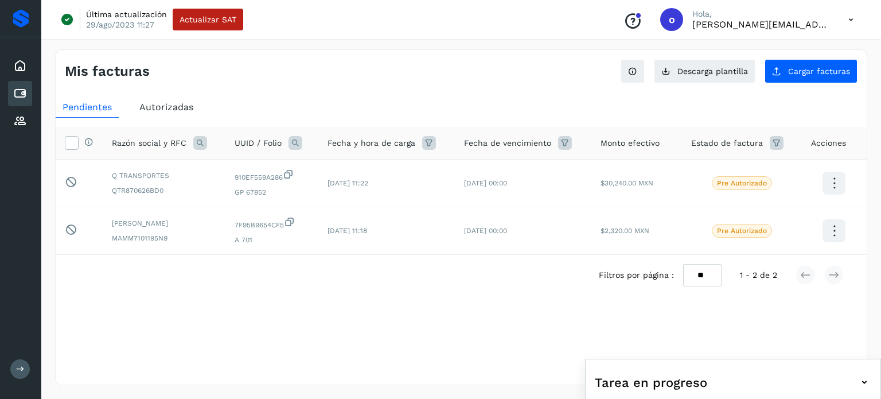
click at [521, 327] on div "Selecciona una fecha" at bounding box center [461, 323] width 811 height 19
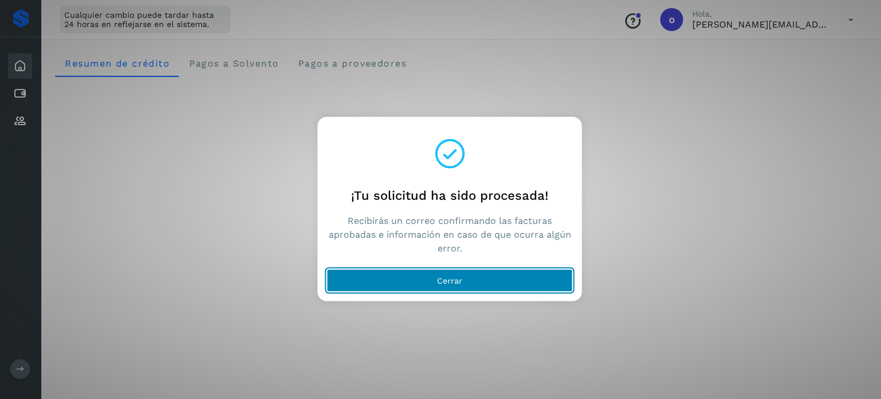
click at [480, 280] on button "Cerrar" at bounding box center [450, 279] width 246 height 23
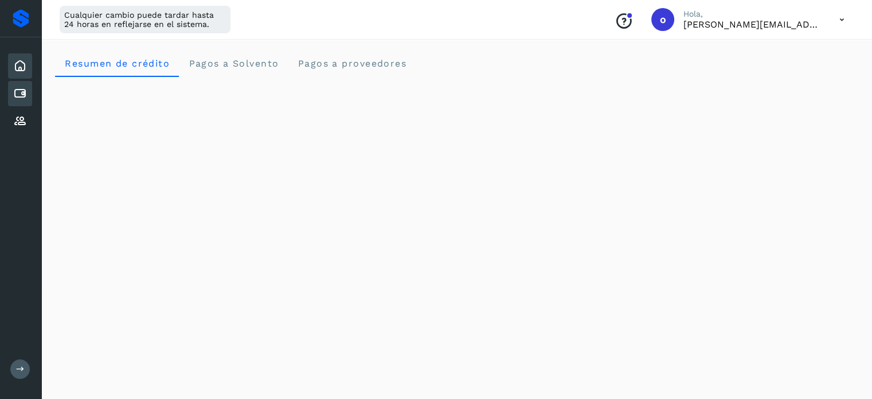
click at [22, 99] on icon at bounding box center [20, 94] width 14 height 14
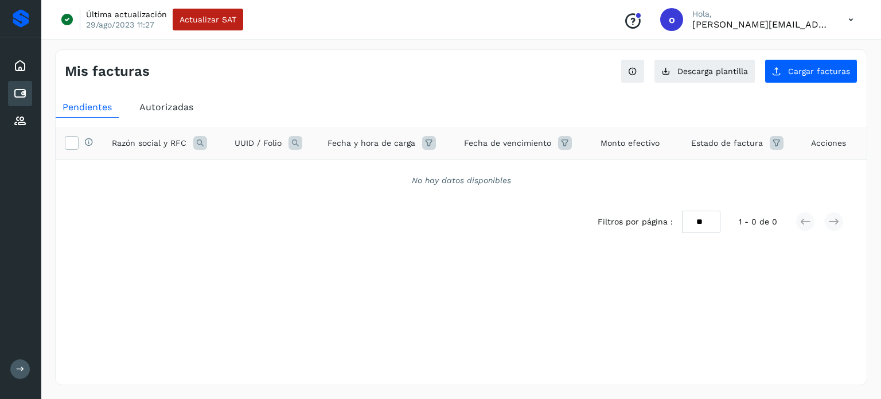
click at [174, 103] on span "Autorizadas" at bounding box center [166, 107] width 54 height 11
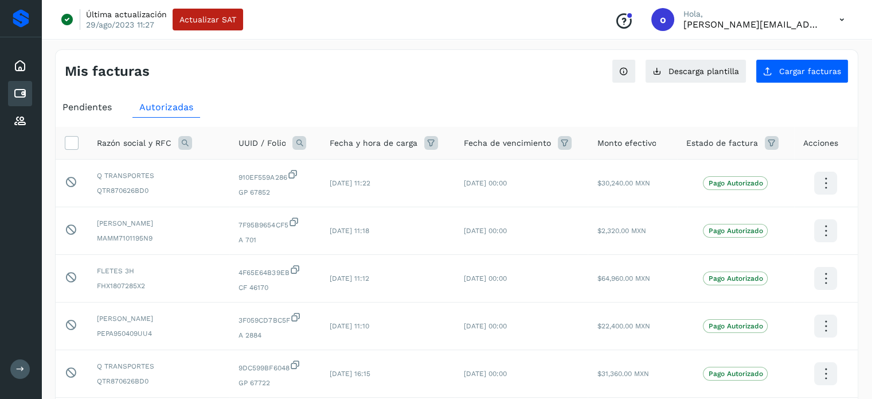
click at [179, 144] on icon at bounding box center [185, 143] width 14 height 14
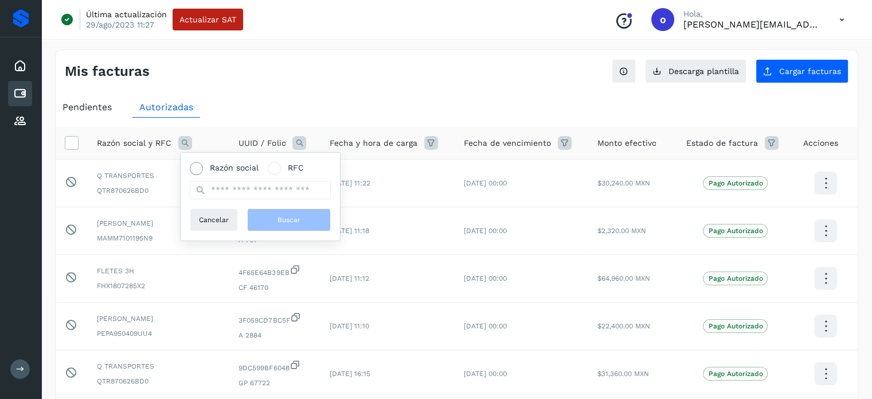
click at [190, 165] on span at bounding box center [196, 168] width 13 height 13
click at [271, 194] on input "text" at bounding box center [260, 190] width 141 height 18
paste input "**********"
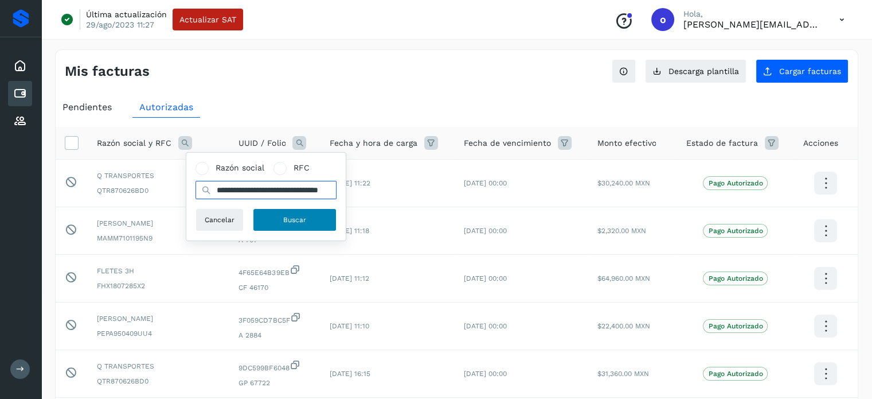
type input "**********"
click at [280, 219] on button "Buscar" at bounding box center [295, 219] width 84 height 23
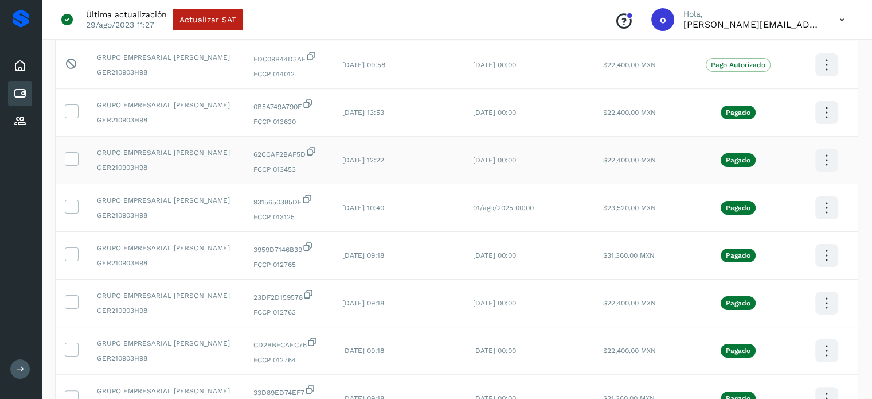
scroll to position [0, 0]
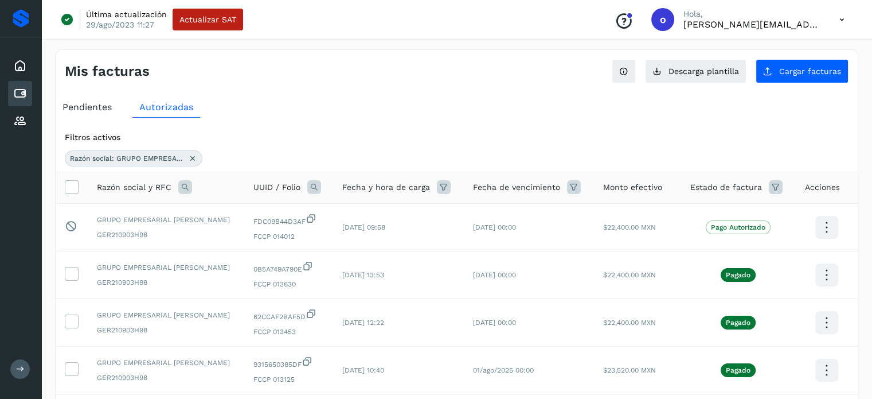
click at [194, 154] on icon at bounding box center [192, 158] width 9 height 9
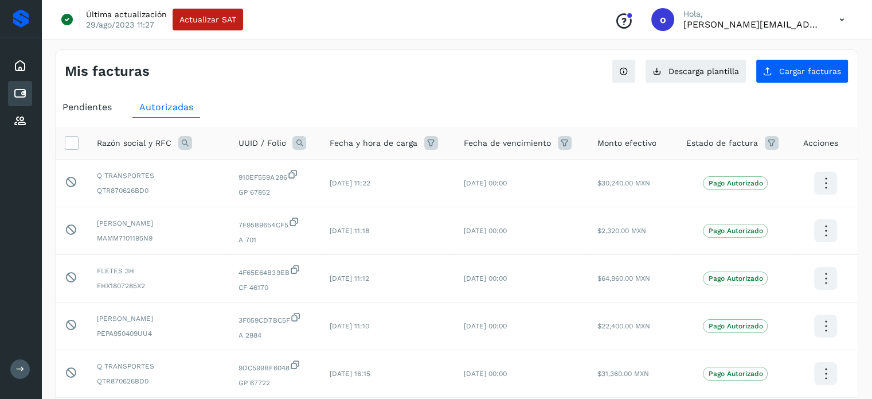
click at [306, 139] on icon at bounding box center [299, 143] width 14 height 14
click at [382, 167] on span "Folio" at bounding box center [390, 168] width 18 height 12
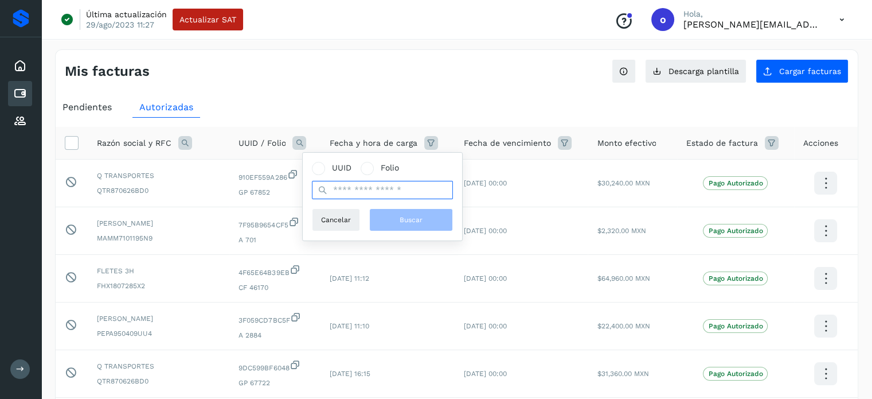
click at [399, 196] on input "text" at bounding box center [382, 190] width 141 height 18
paste input "*****"
type input "*****"
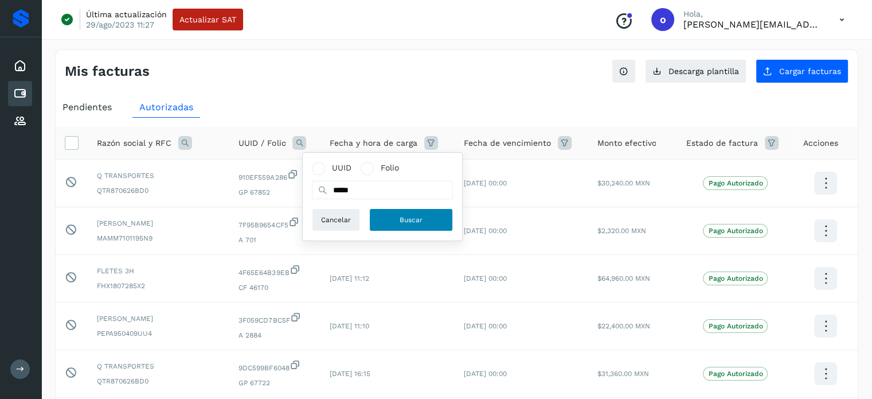
click at [400, 221] on span "Buscar" at bounding box center [411, 219] width 23 height 10
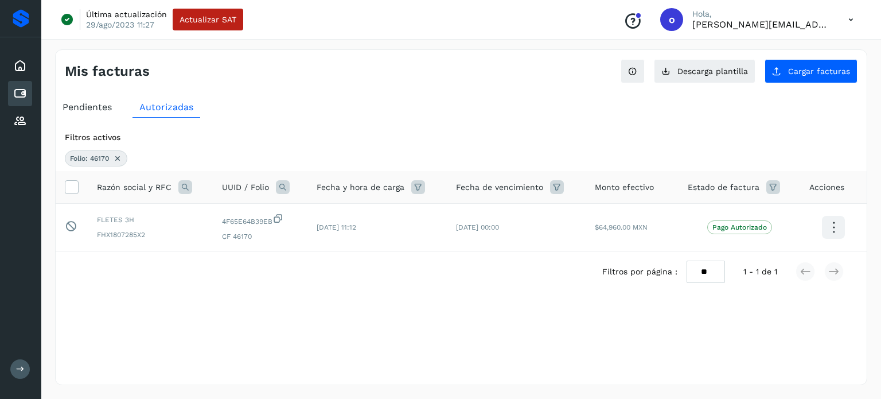
click at [445, 337] on div "Mis facturas Ver instrucciones para cargar Facturas Descarga plantilla Cargar f…" at bounding box center [461, 216] width 812 height 335
click at [115, 158] on icon at bounding box center [117, 158] width 9 height 9
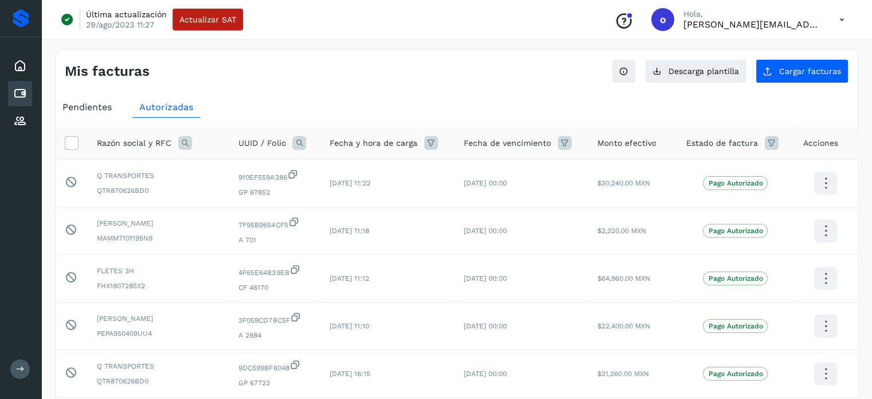
click at [184, 143] on icon at bounding box center [185, 143] width 14 height 14
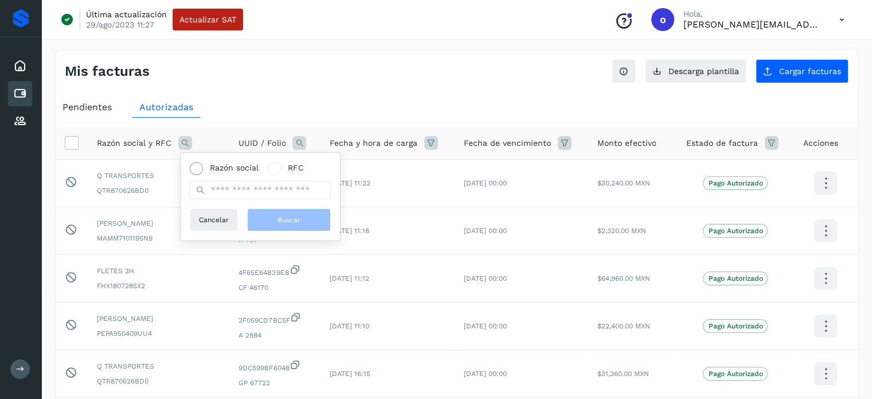
click at [200, 164] on span at bounding box center [196, 168] width 13 height 13
click at [231, 188] on input "text" at bounding box center [260, 190] width 141 height 18
paste input "*********"
type input "*********"
click at [266, 218] on button "Buscar" at bounding box center [289, 219] width 84 height 23
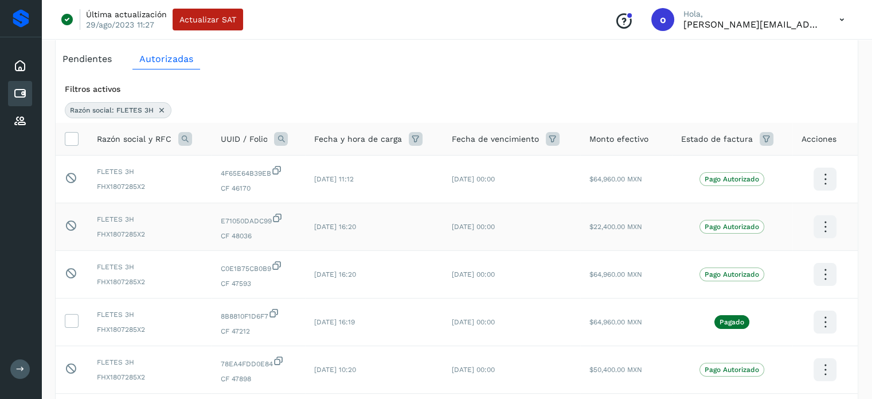
scroll to position [34, 0]
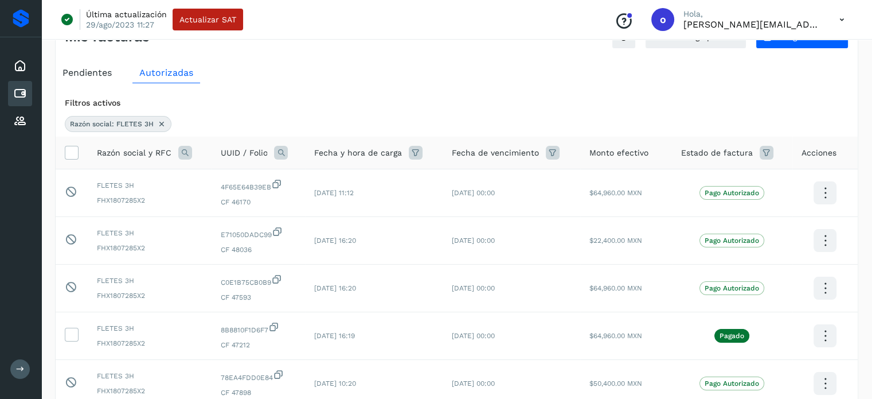
click at [762, 149] on icon at bounding box center [767, 153] width 14 height 14
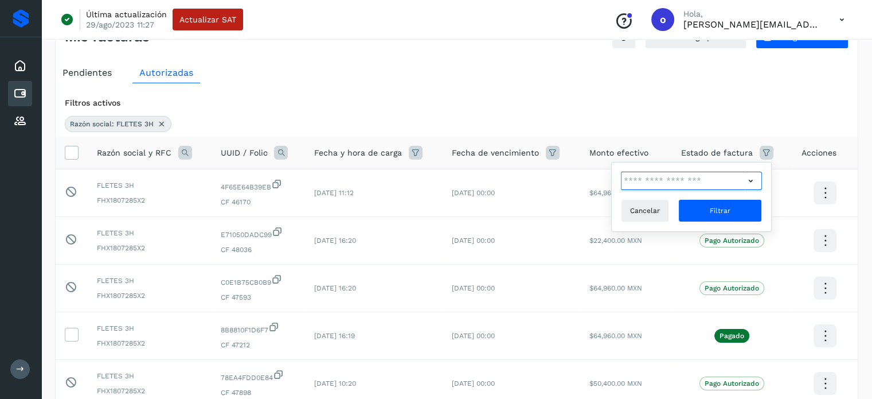
click at [728, 176] on input "text" at bounding box center [683, 180] width 124 height 18
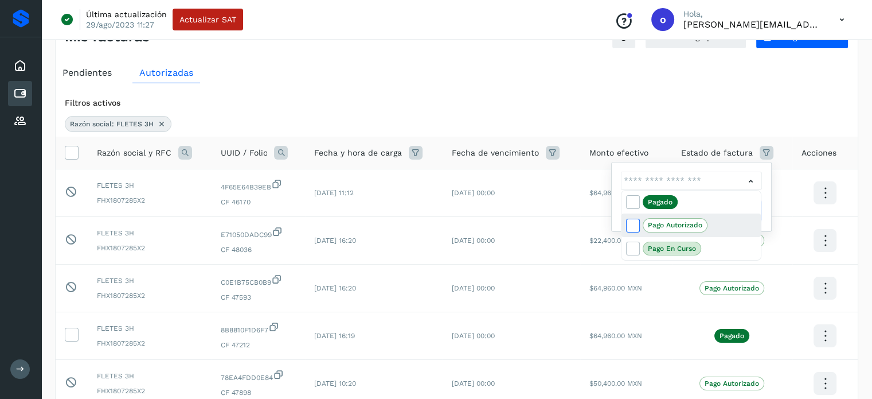
click at [637, 224] on icon at bounding box center [632, 224] width 11 height 11
type input "**********"
click at [764, 149] on div at bounding box center [436, 199] width 872 height 399
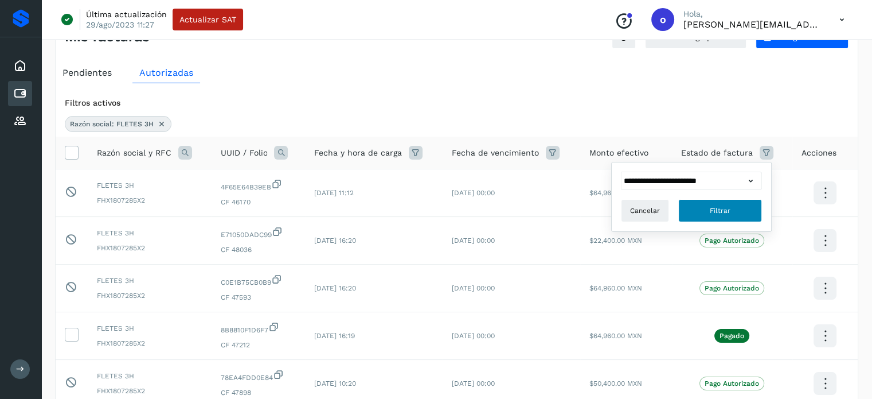
click at [743, 204] on button "Filtrar" at bounding box center [720, 210] width 84 height 23
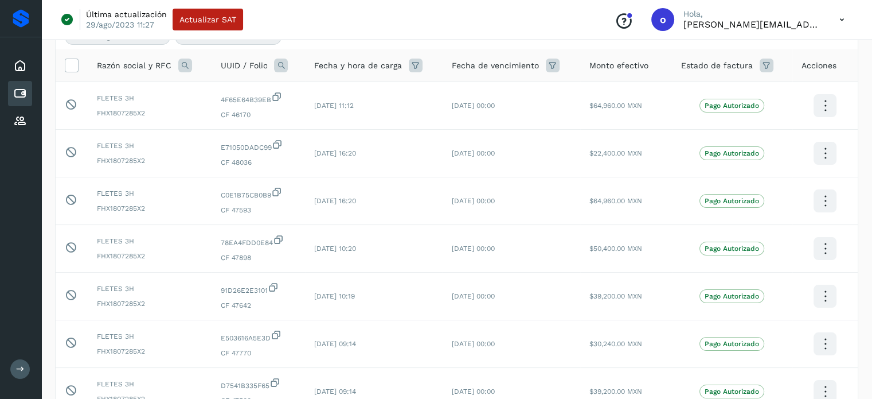
scroll to position [120, 0]
click at [557, 61] on icon at bounding box center [553, 67] width 14 height 14
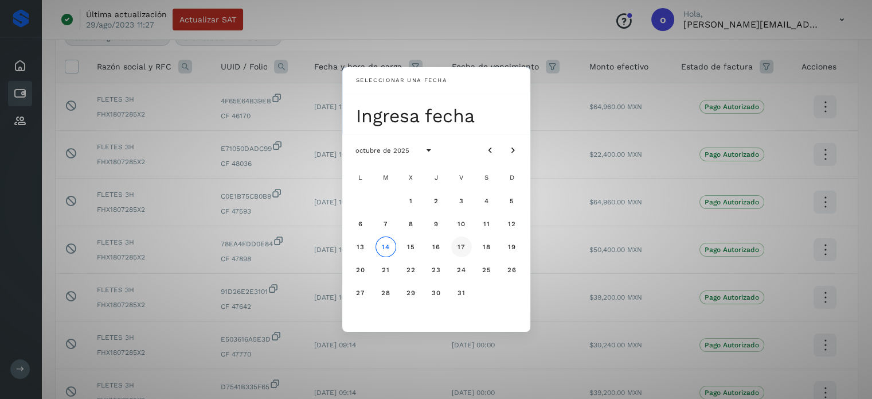
click at [461, 246] on span "17" at bounding box center [461, 247] width 9 height 8
click at [579, 59] on div "Seleccionar una fecha vie, 17 oct octubre de 2025 L M X J V S D 1 2 3 4 5 6 7 8…" at bounding box center [436, 199] width 872 height 399
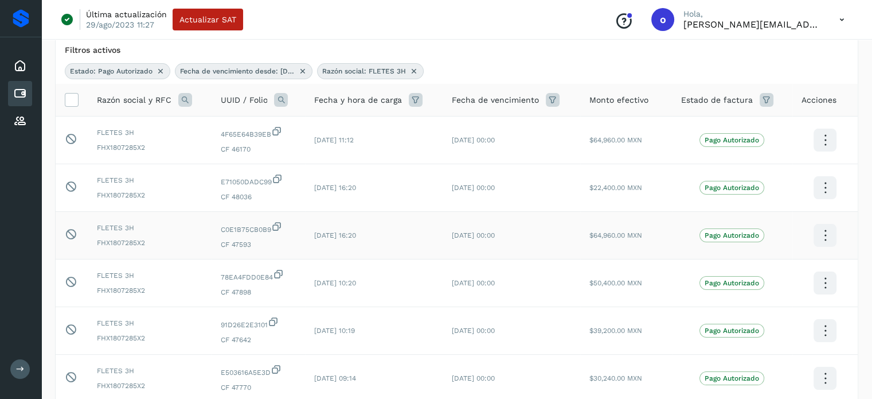
scroll to position [6, 0]
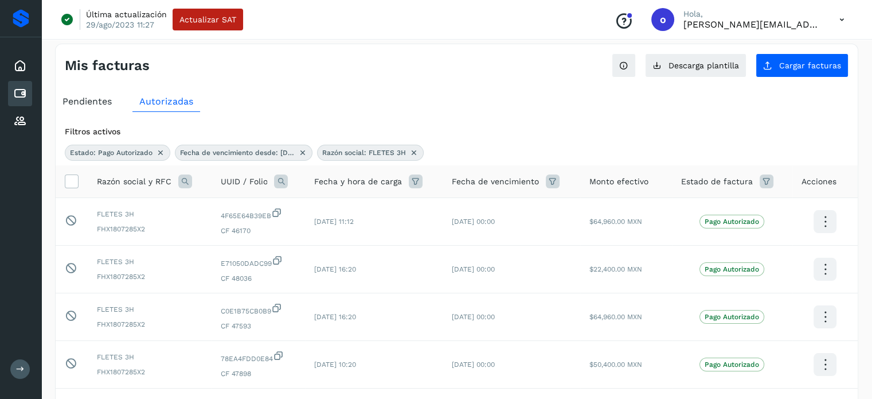
click at [551, 182] on icon at bounding box center [553, 181] width 14 height 14
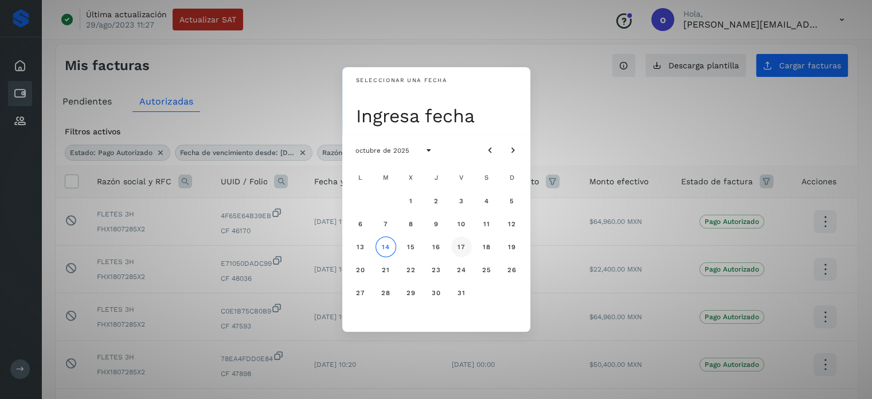
click at [466, 243] on button "17" at bounding box center [461, 246] width 21 height 21
click at [463, 244] on span "17" at bounding box center [461, 247] width 9 height 8
click at [606, 128] on div "Seleccionar una fecha vie, 17 oct octubre de 2025 L M X J V S D 1 2 3 4 5 6 7 8…" at bounding box center [436, 199] width 872 height 399
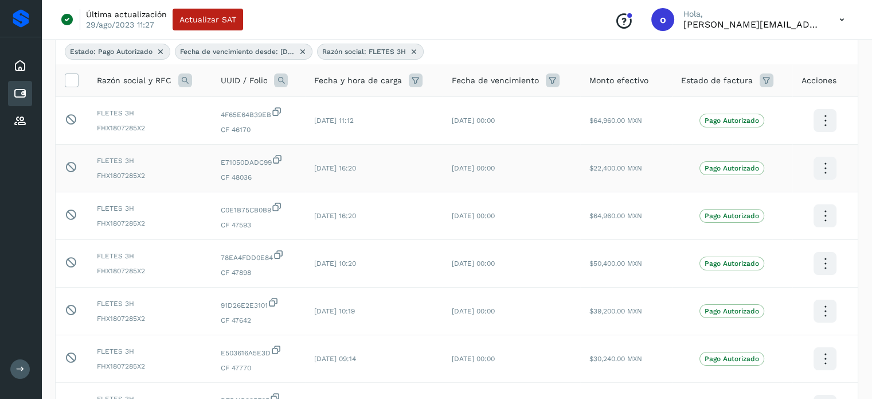
scroll to position [0, 0]
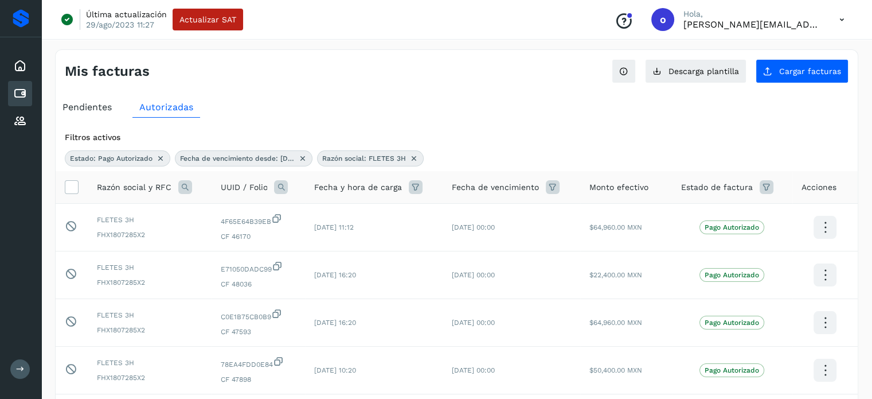
click at [25, 93] on icon at bounding box center [20, 94] width 14 height 14
click at [23, 64] on icon at bounding box center [20, 66] width 14 height 14
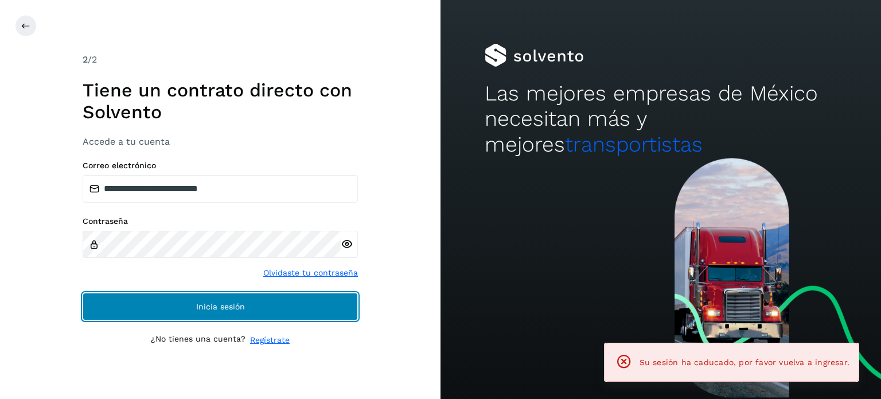
click at [302, 300] on button "Inicia sesión" at bounding box center [220, 306] width 275 height 28
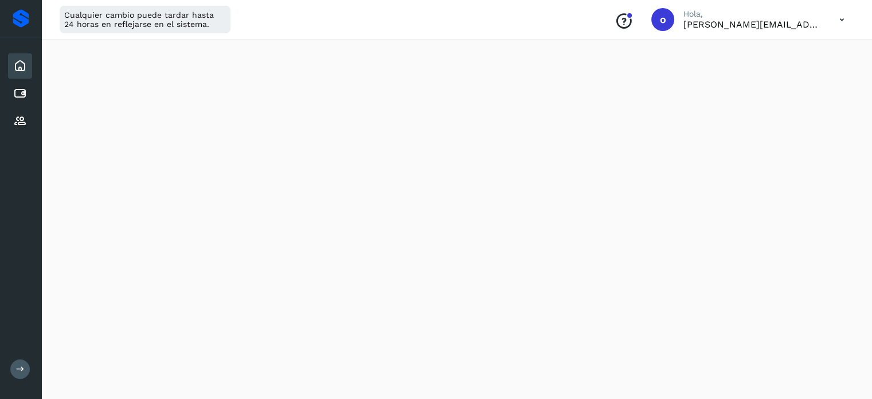
scroll to position [573, 0]
click at [18, 116] on icon at bounding box center [20, 121] width 14 height 14
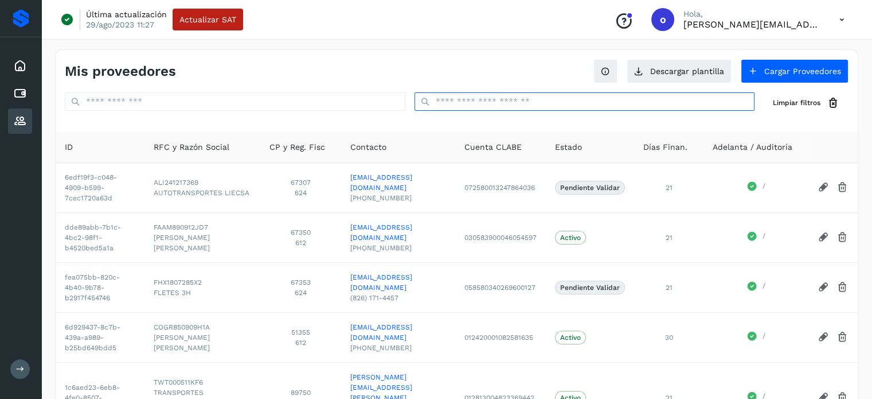
click at [495, 104] on input "text" at bounding box center [585, 101] width 341 height 18
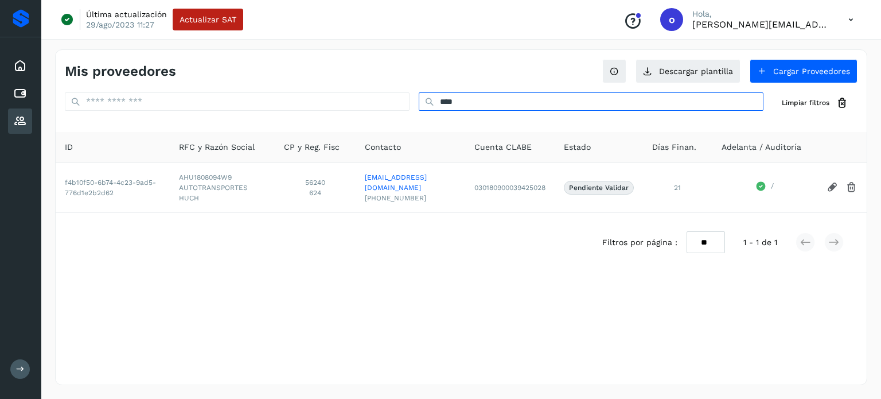
type input "****"
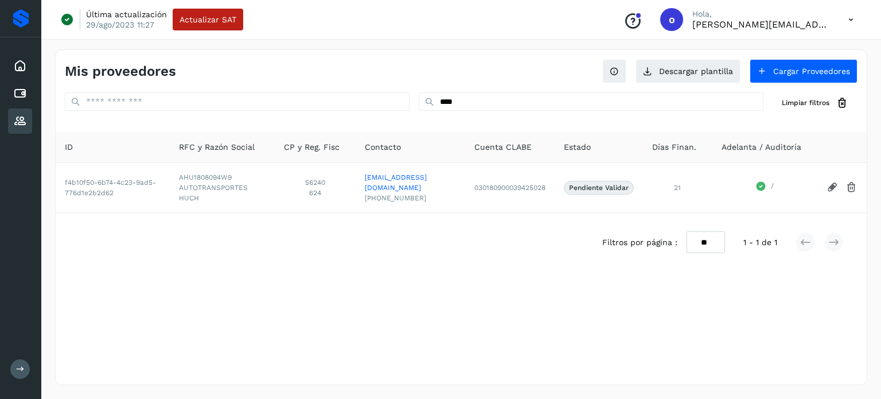
click at [502, 303] on div "Mis proveedores Descargar plantilla Cargar Proveedores **** Limpiar filtros ID …" at bounding box center [461, 216] width 812 height 335
click at [594, 190] on p "Pendiente Validar" at bounding box center [599, 188] width 60 height 8
click at [614, 189] on p "Pendiente Validar" at bounding box center [599, 188] width 60 height 8
click at [832, 183] on icon at bounding box center [832, 187] width 12 height 12
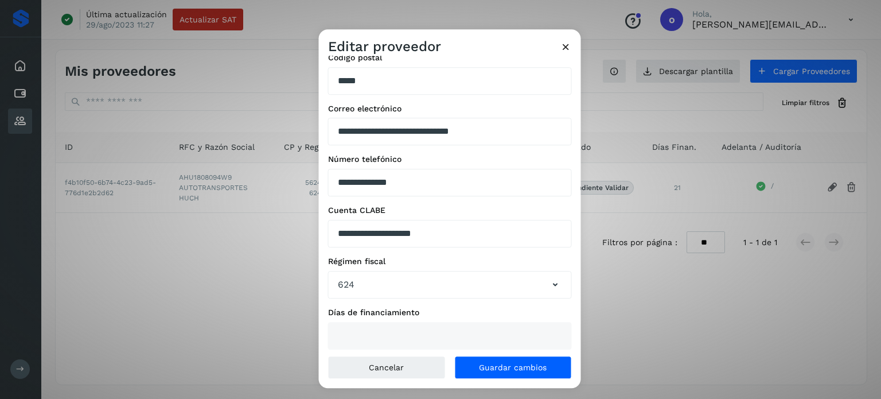
scroll to position [165, 0]
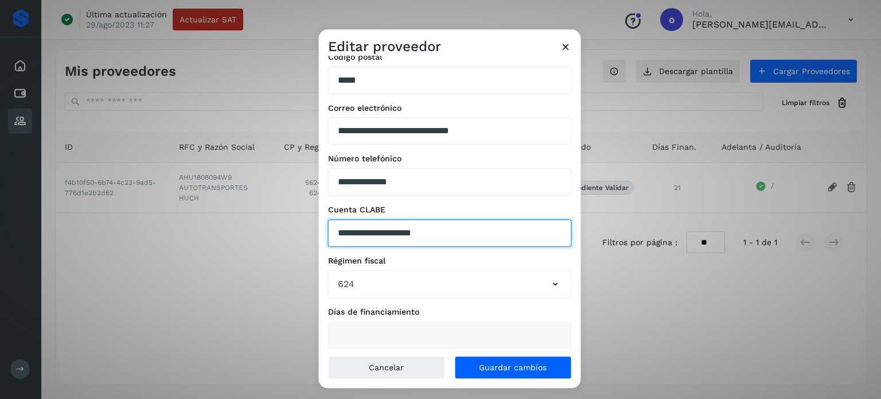
click at [384, 234] on input "**********" at bounding box center [450, 233] width 244 height 28
type input "**********"
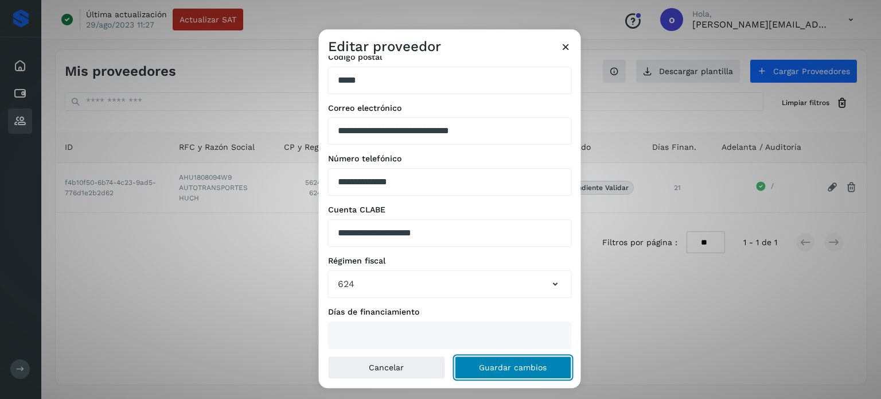
click at [523, 372] on button "Guardar cambios" at bounding box center [513, 367] width 118 height 23
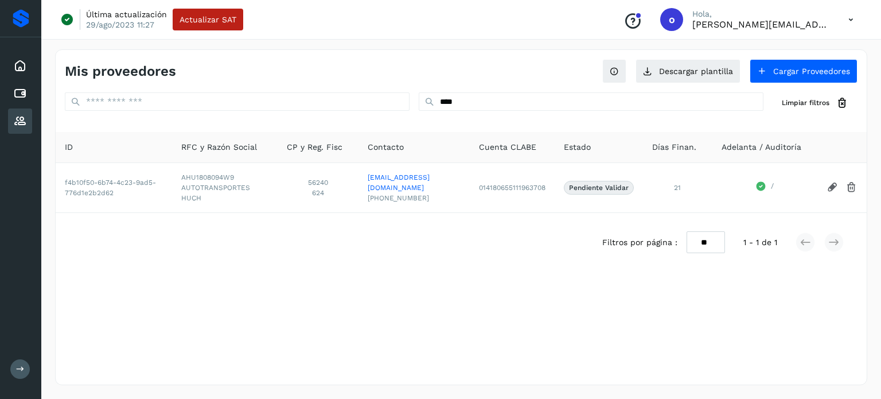
click at [306, 267] on div "Mis proveedores Descargar plantilla Cargar Proveedores **** Limpiar filtros ID …" at bounding box center [461, 216] width 812 height 335
click at [516, 189] on td "014180655111963708" at bounding box center [512, 187] width 85 height 50
click at [21, 68] on icon at bounding box center [20, 66] width 14 height 14
